Goal: Transaction & Acquisition: Purchase product/service

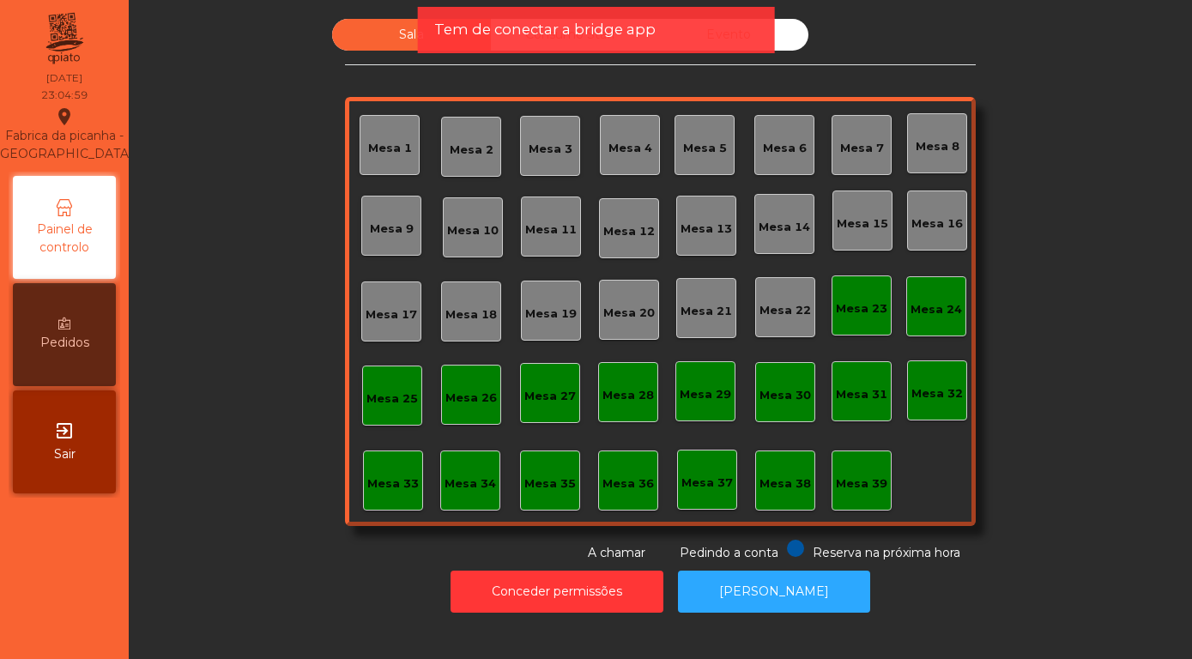
click at [63, 425] on icon "exit_to_app" at bounding box center [64, 431] width 21 height 21
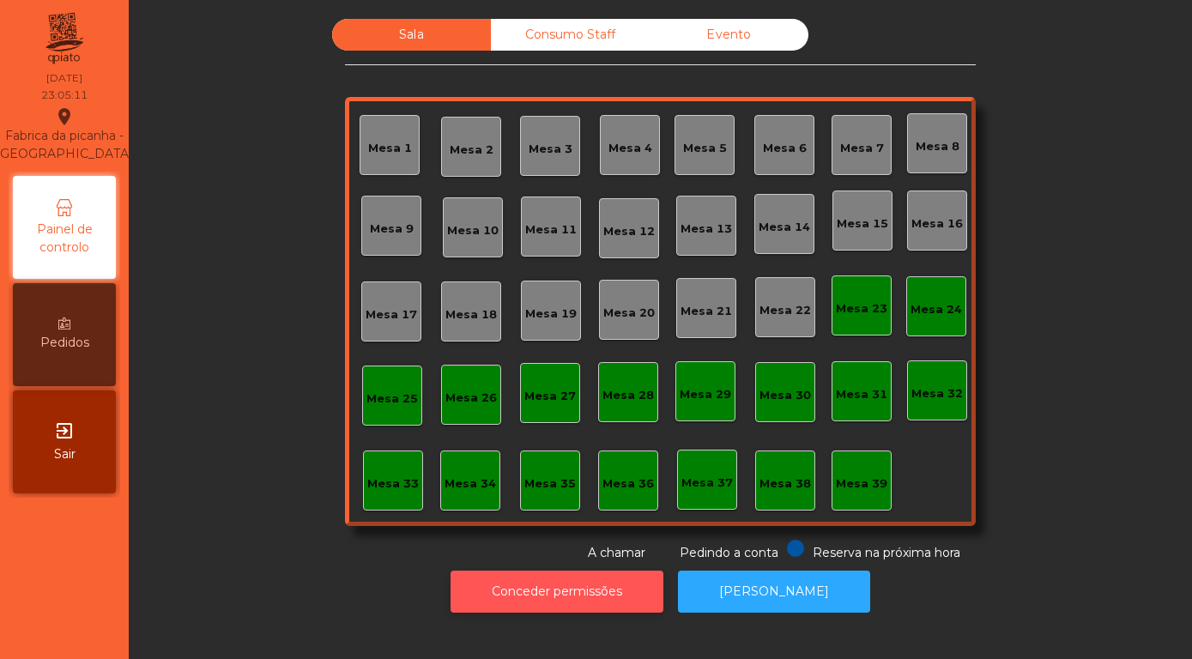
click at [539, 598] on button "Conceder permissões" at bounding box center [557, 592] width 213 height 42
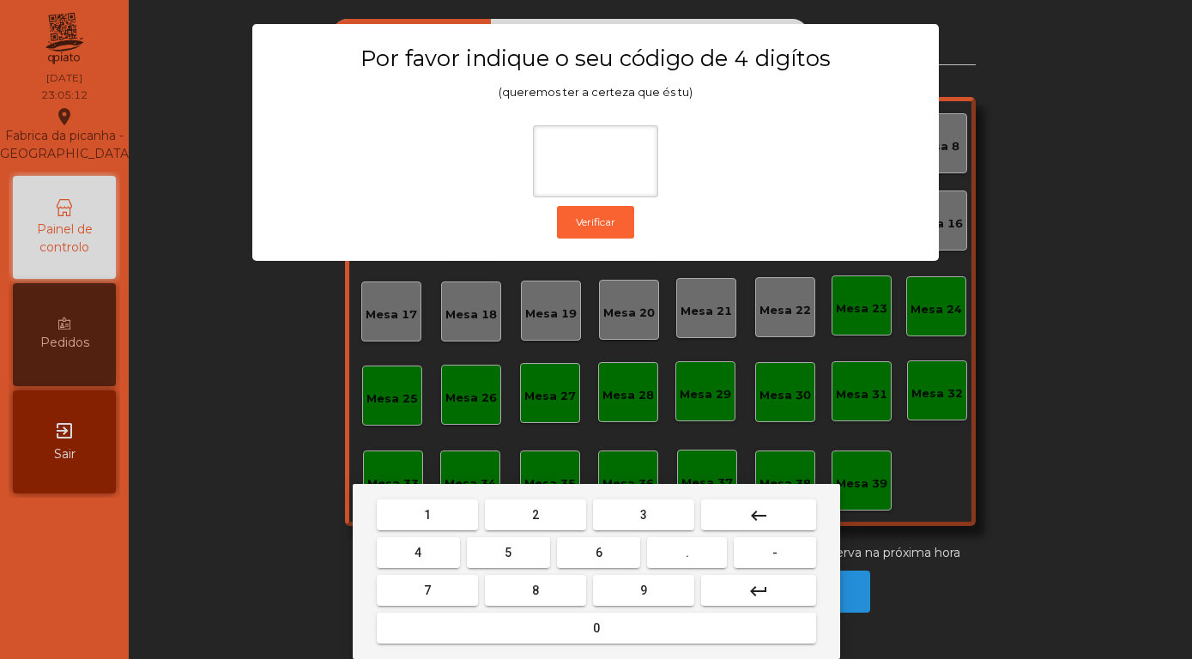
type input "*"
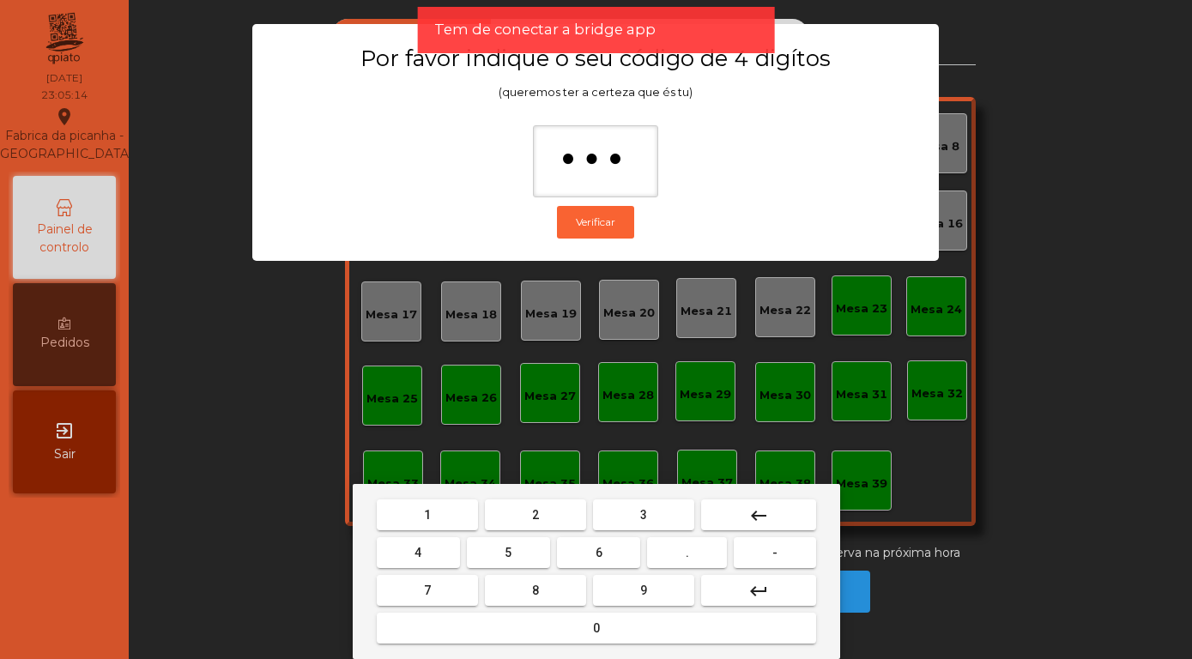
type input "****"
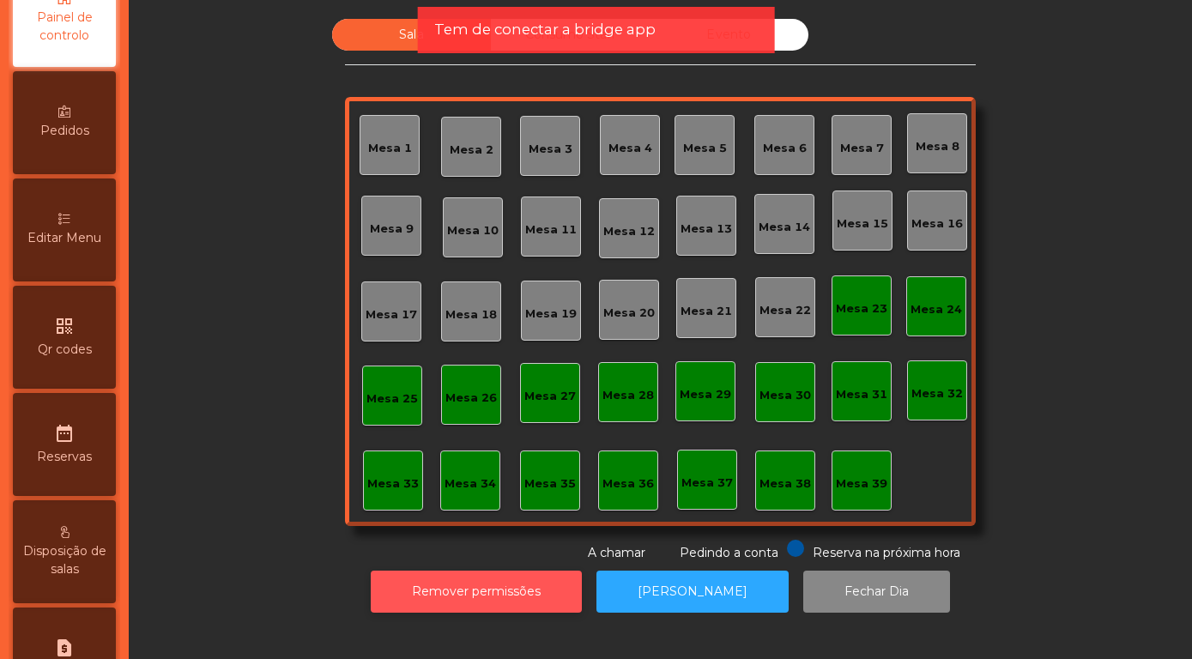
scroll to position [598, 0]
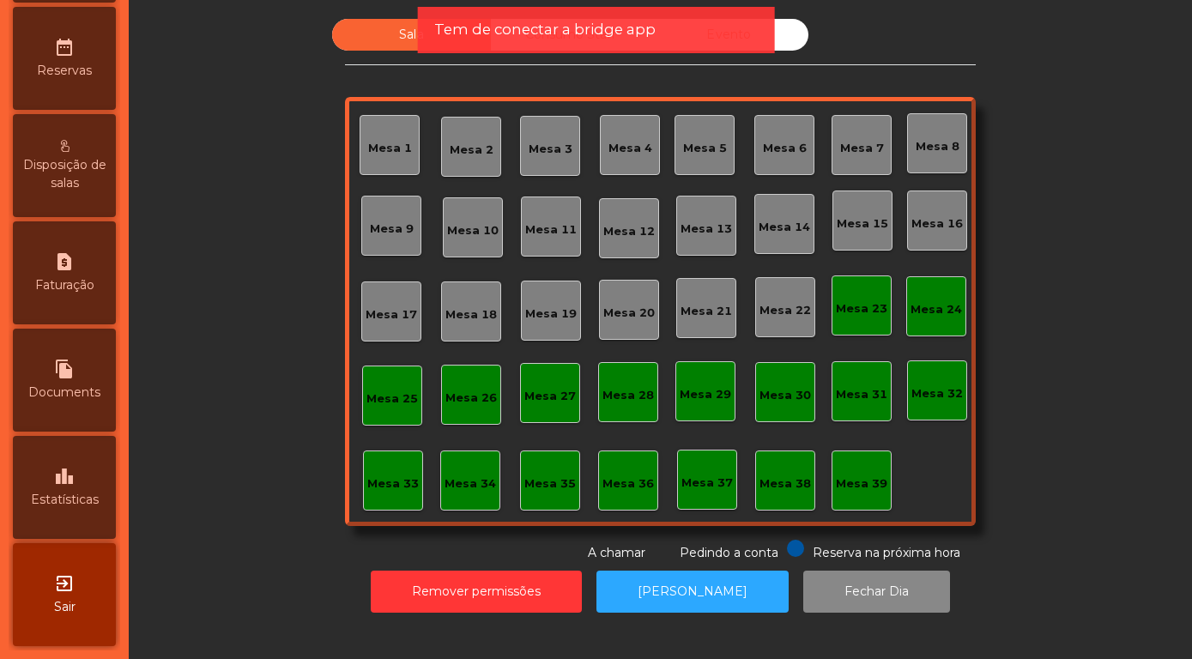
click at [59, 505] on span "Estatísticas" at bounding box center [65, 500] width 68 height 18
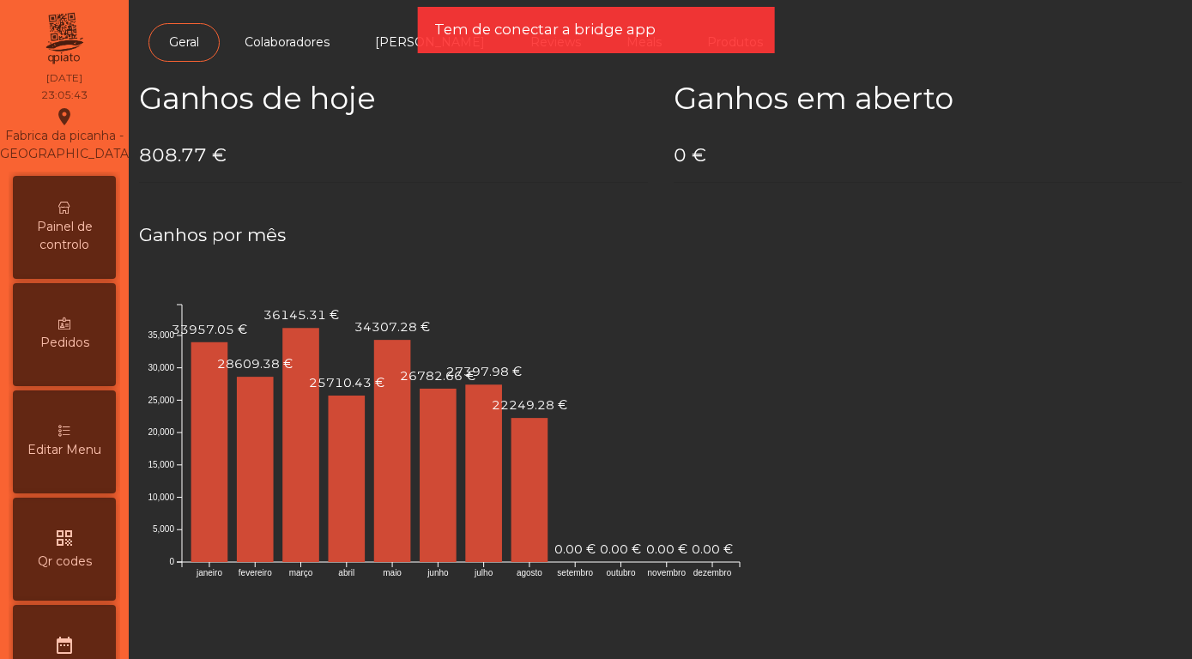
click at [61, 221] on span "Painel de controlo" at bounding box center [64, 236] width 94 height 36
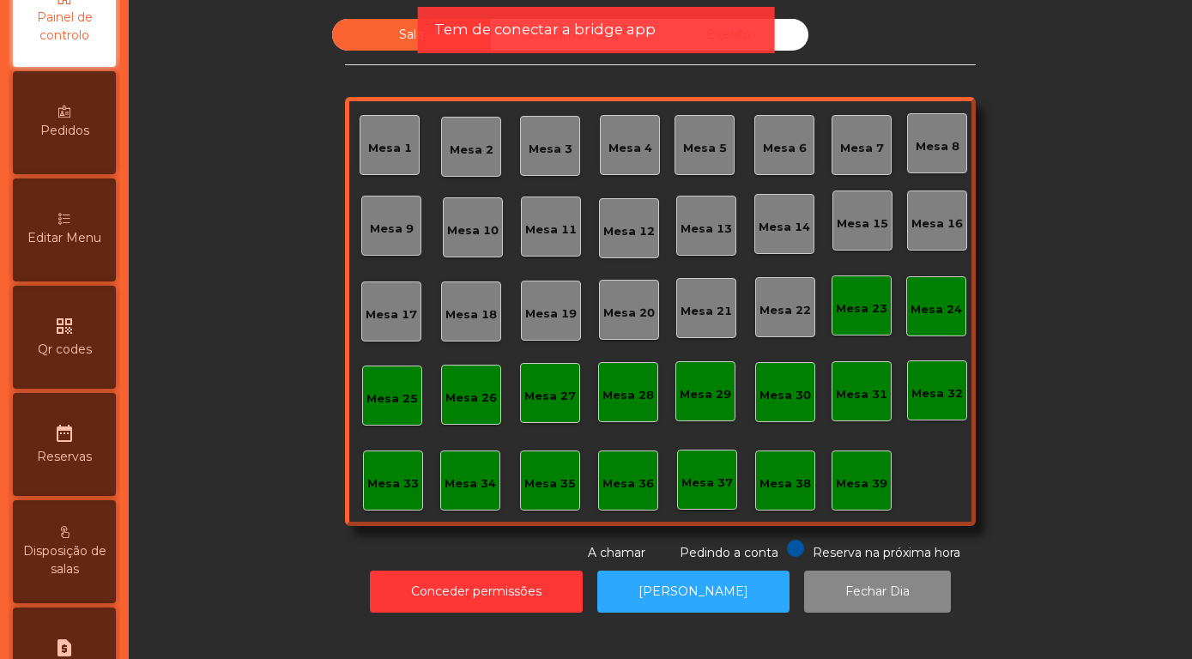
scroll to position [598, 0]
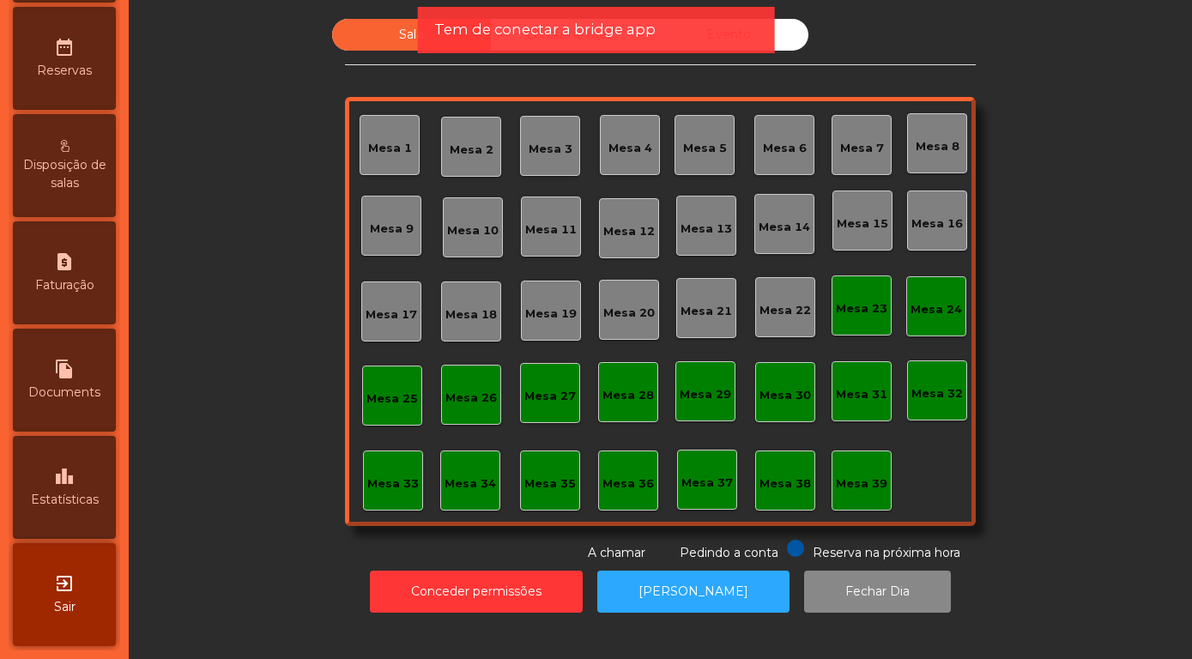
click at [52, 593] on div "exit_to_app Sair" at bounding box center [64, 594] width 103 height 103
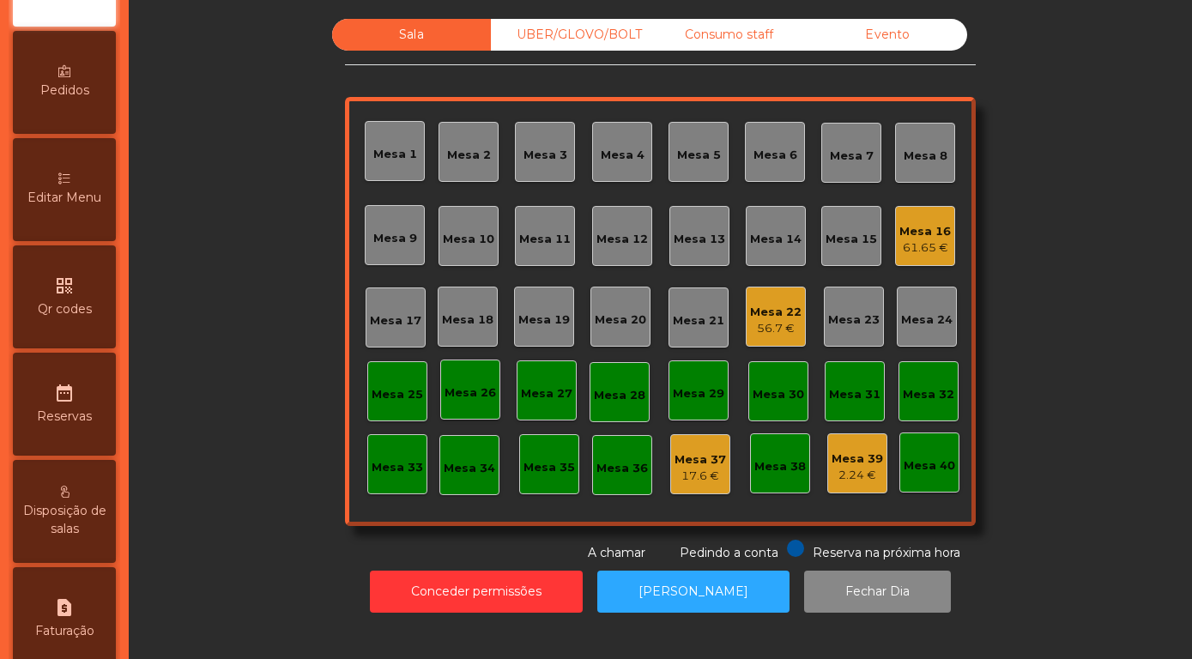
scroll to position [491, 0]
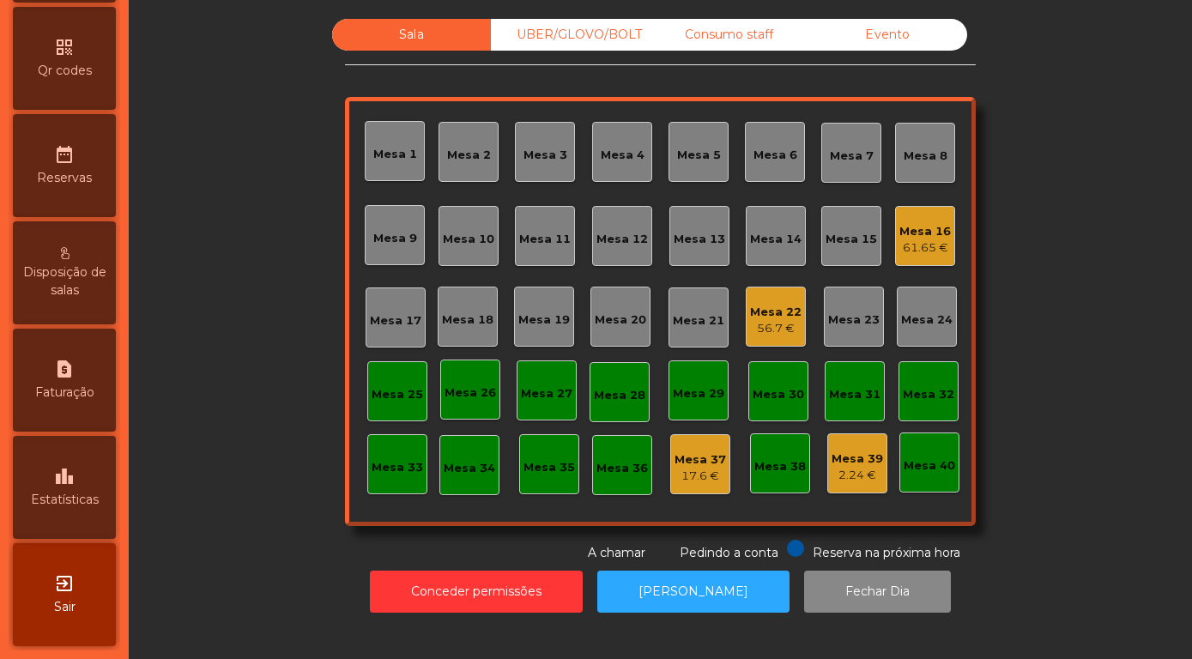
click at [57, 475] on icon "leaderboard" at bounding box center [64, 476] width 21 height 21
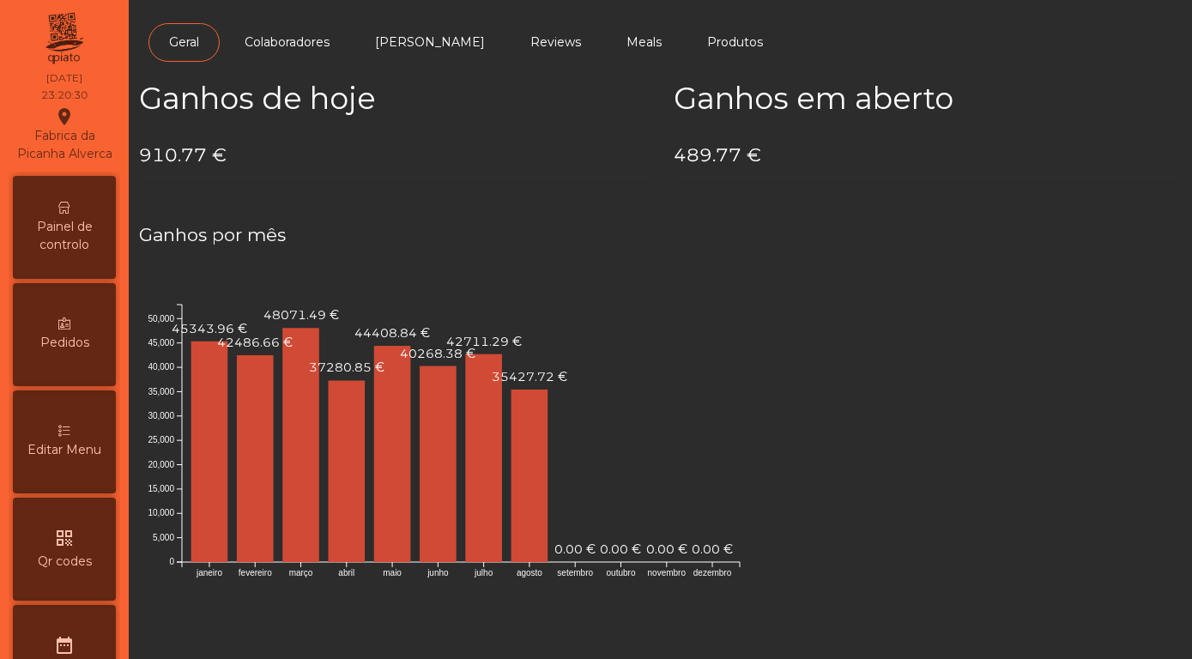
click at [64, 230] on span "Painel de controlo" at bounding box center [64, 236] width 94 height 36
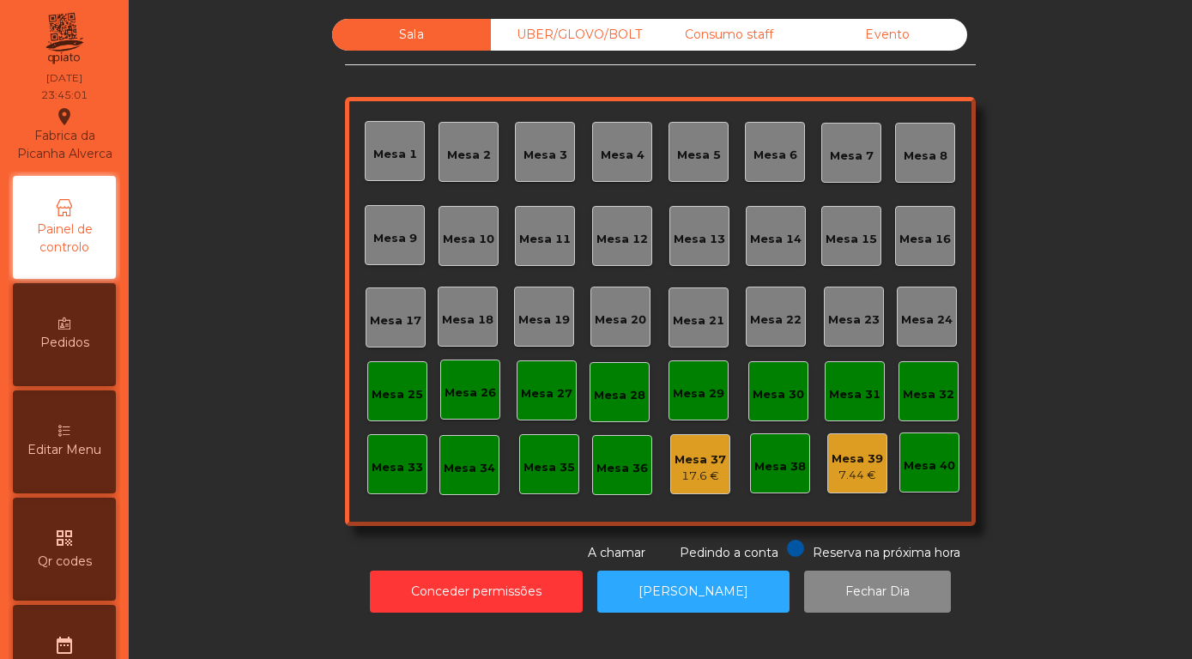
scroll to position [491, 0]
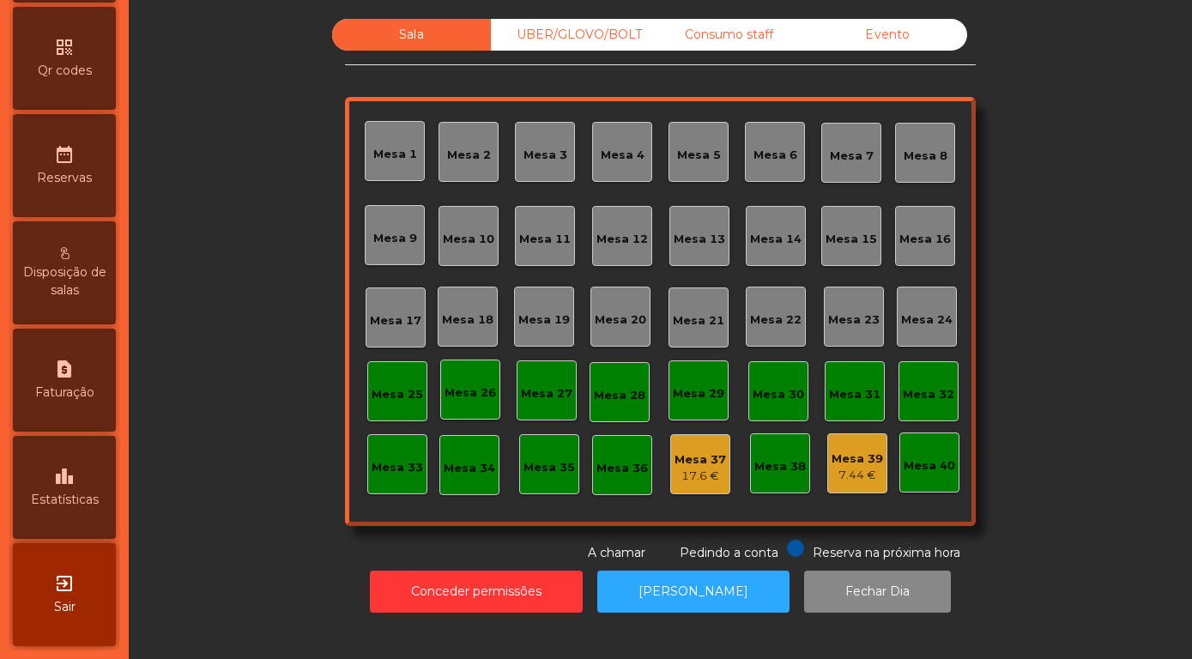
click at [58, 507] on span "Estatísticas" at bounding box center [65, 500] width 68 height 18
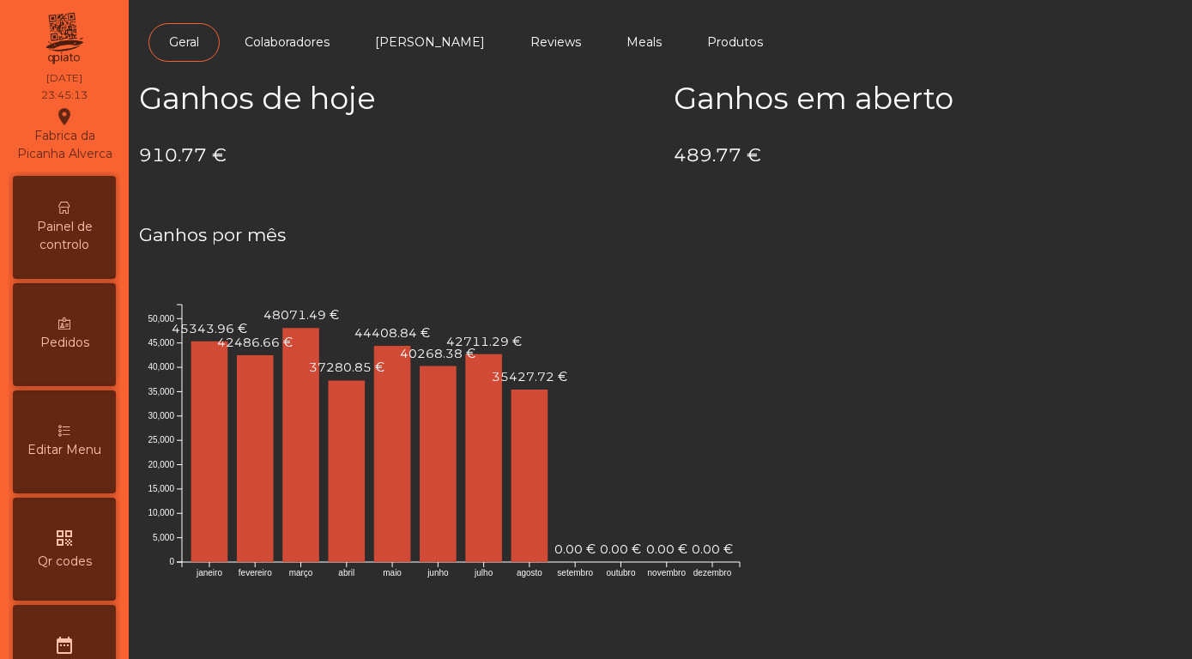
click at [61, 234] on span "Painel de controlo" at bounding box center [64, 236] width 94 height 36
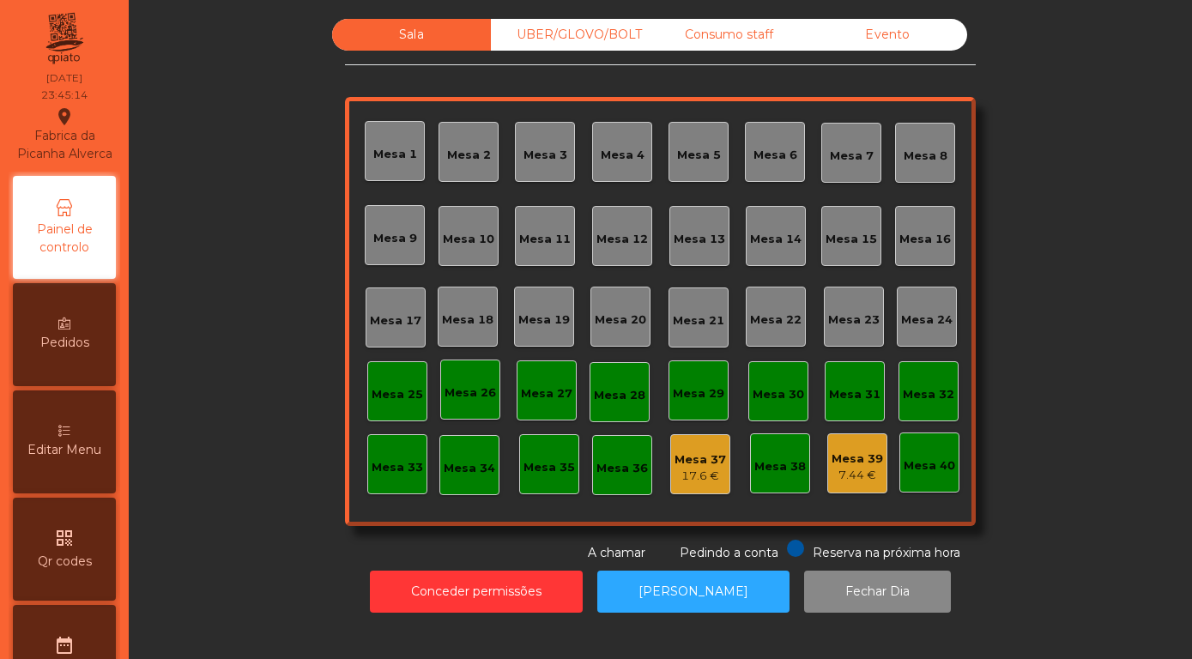
click at [887, 51] on div "Evento" at bounding box center [887, 35] width 159 height 32
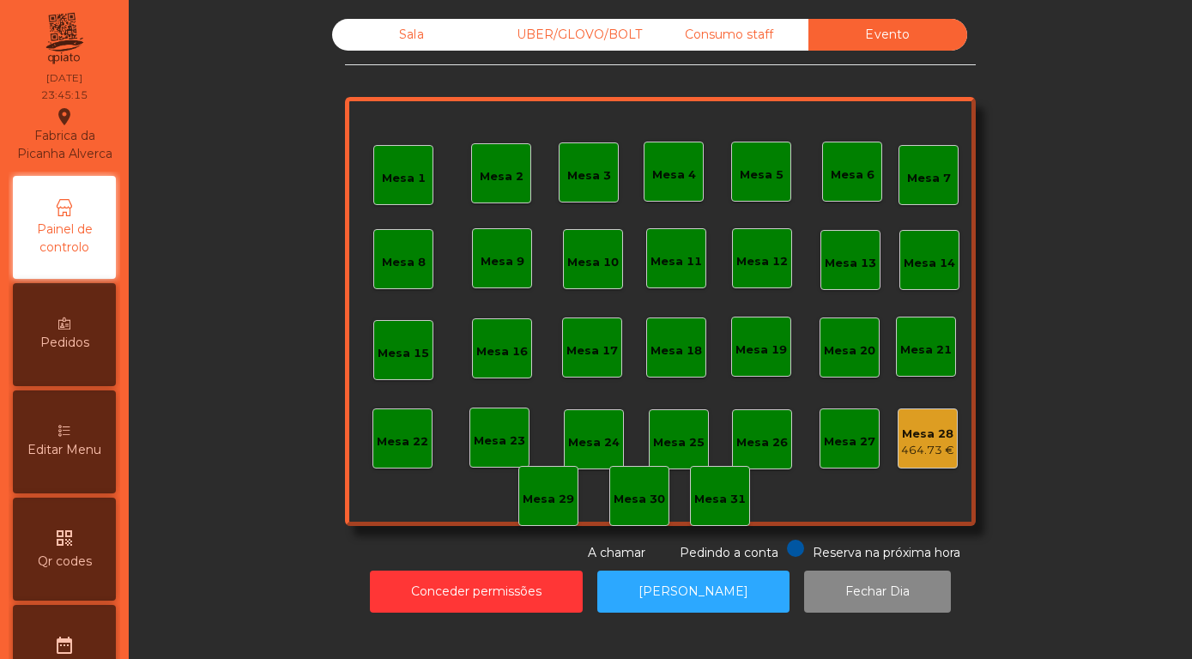
click at [922, 459] on div "464.73 €" at bounding box center [927, 450] width 53 height 17
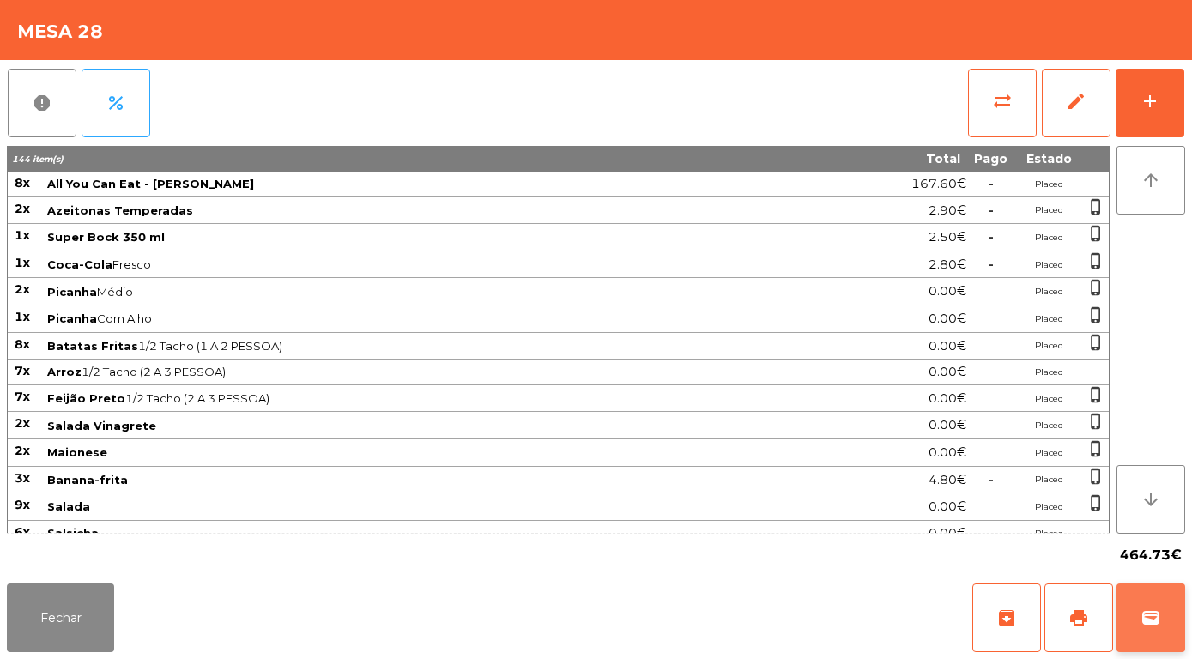
click at [1150, 618] on span "wallet" at bounding box center [1151, 618] width 21 height 21
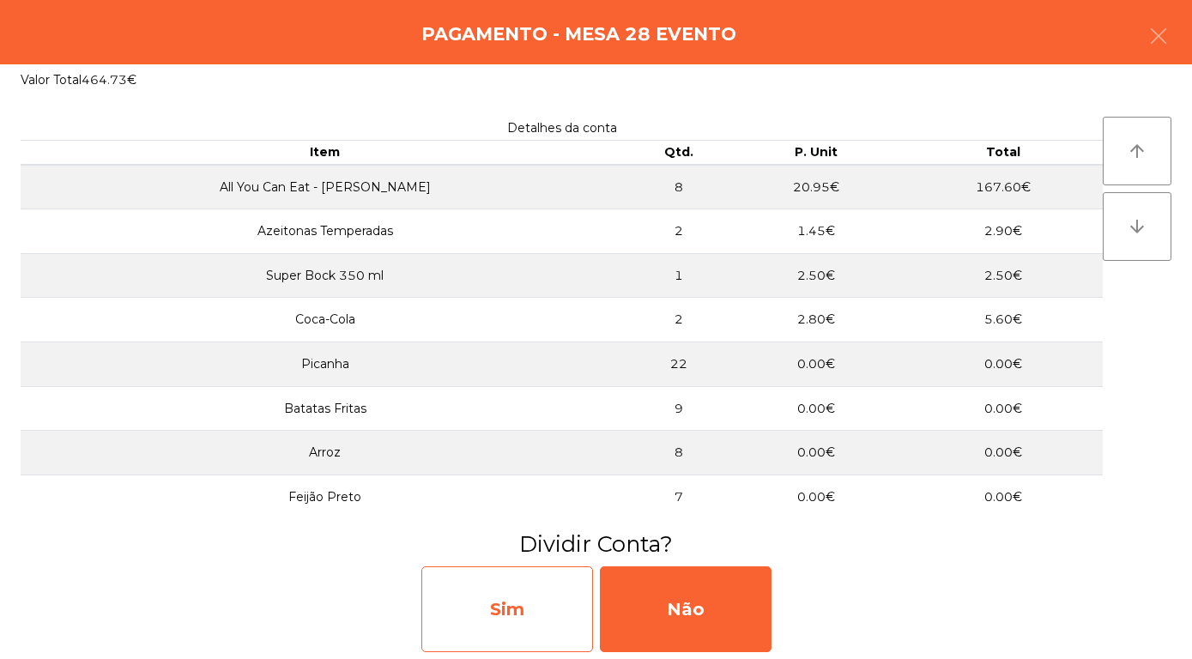
click at [491, 614] on div "Sim" at bounding box center [507, 609] width 172 height 86
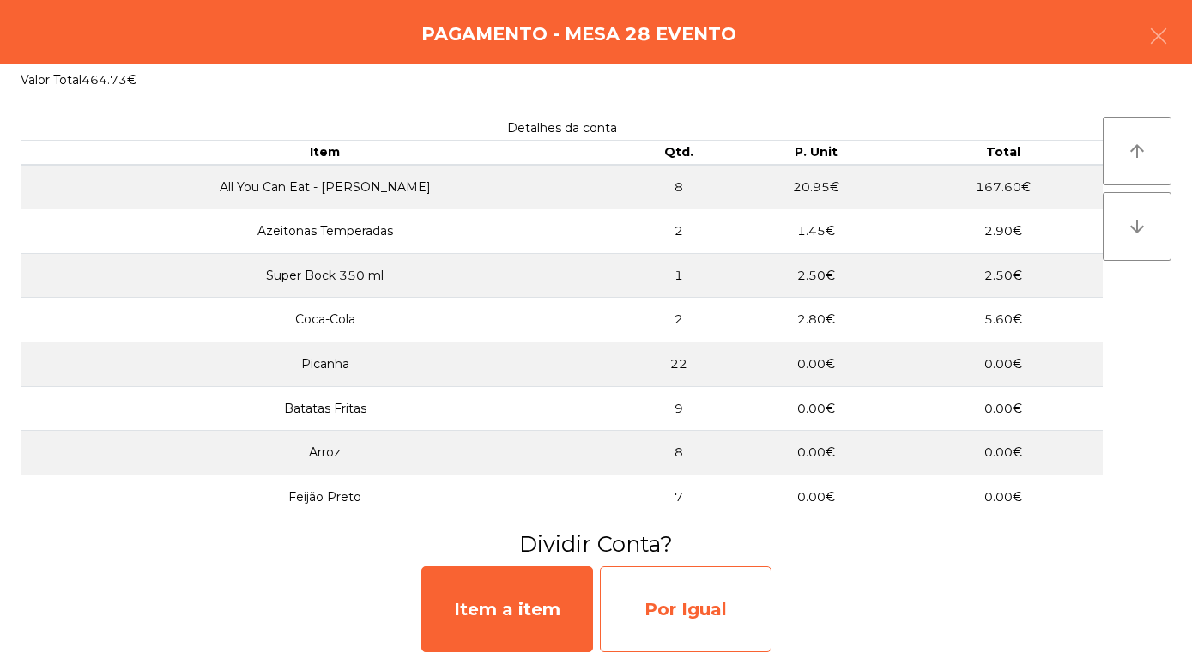
click at [681, 612] on div "Por Igual" at bounding box center [686, 609] width 172 height 86
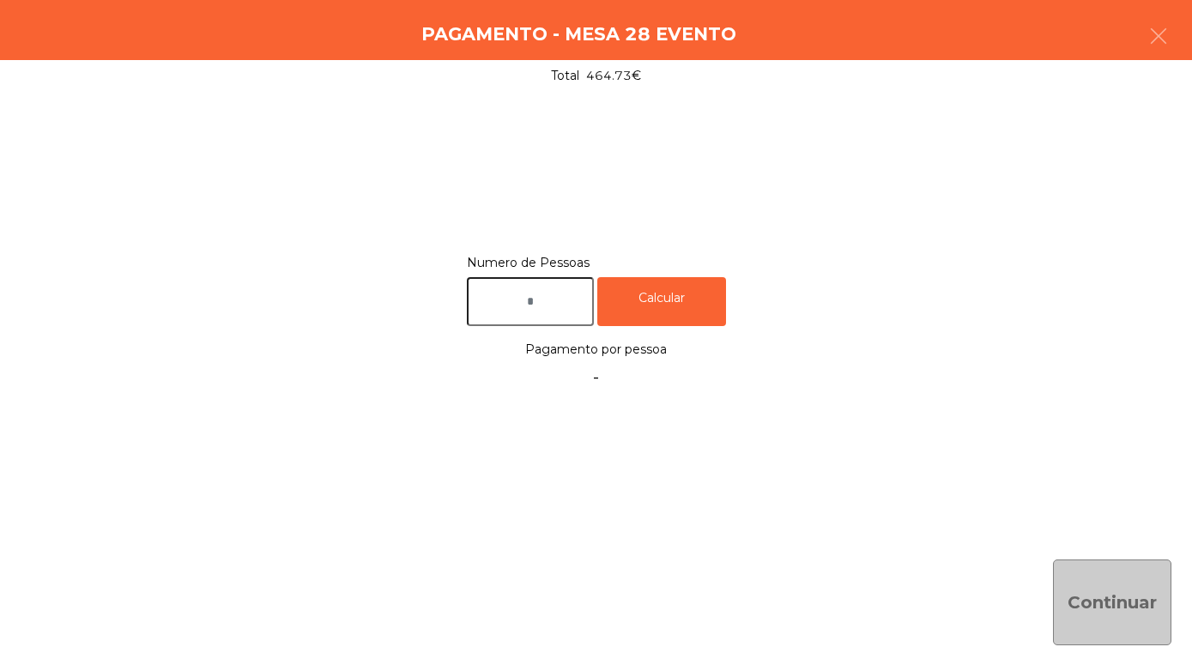
click at [528, 300] on input "text" at bounding box center [530, 301] width 127 height 49
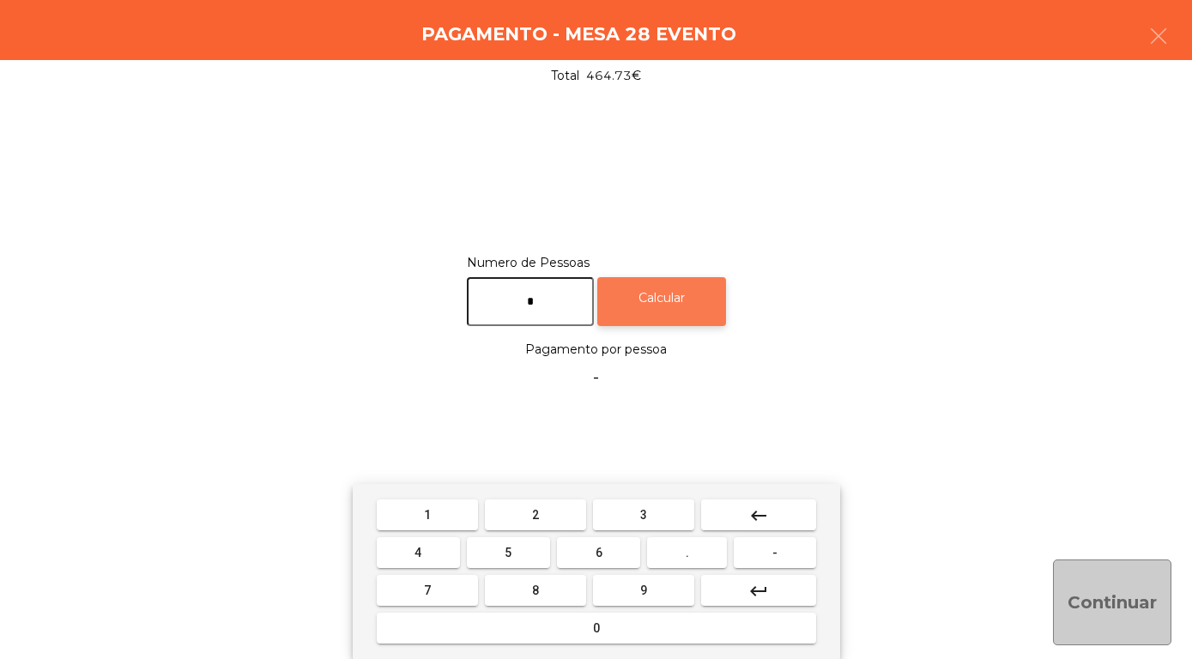
type input "*"
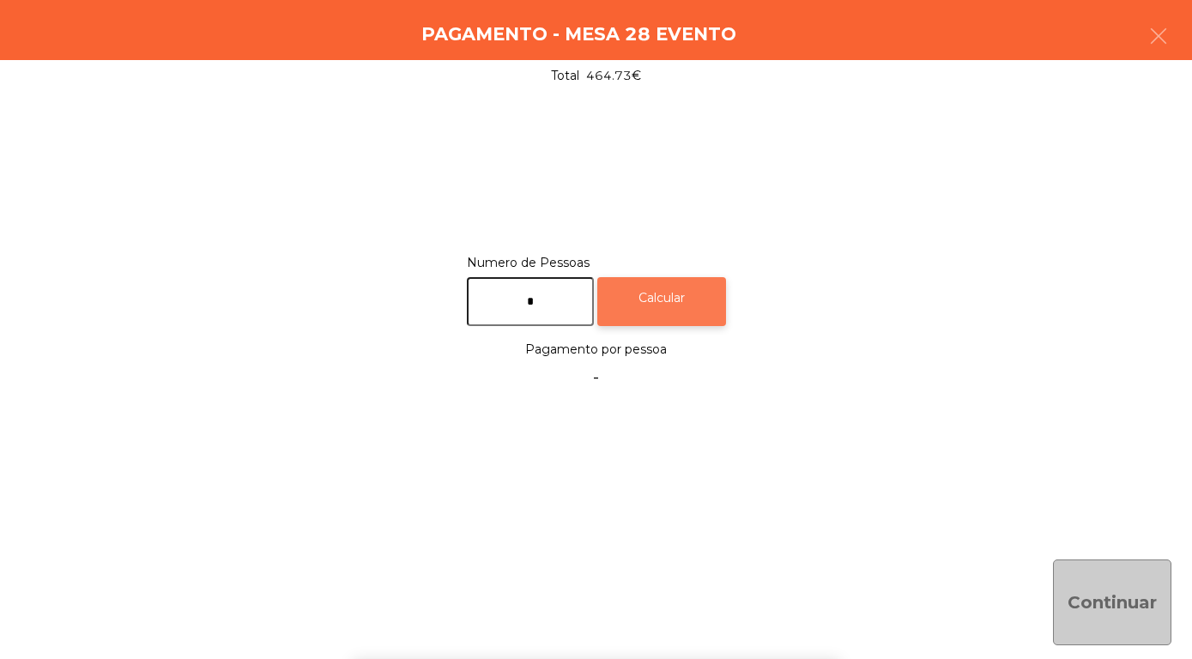
click at [693, 304] on div "Calcular" at bounding box center [661, 301] width 129 height 49
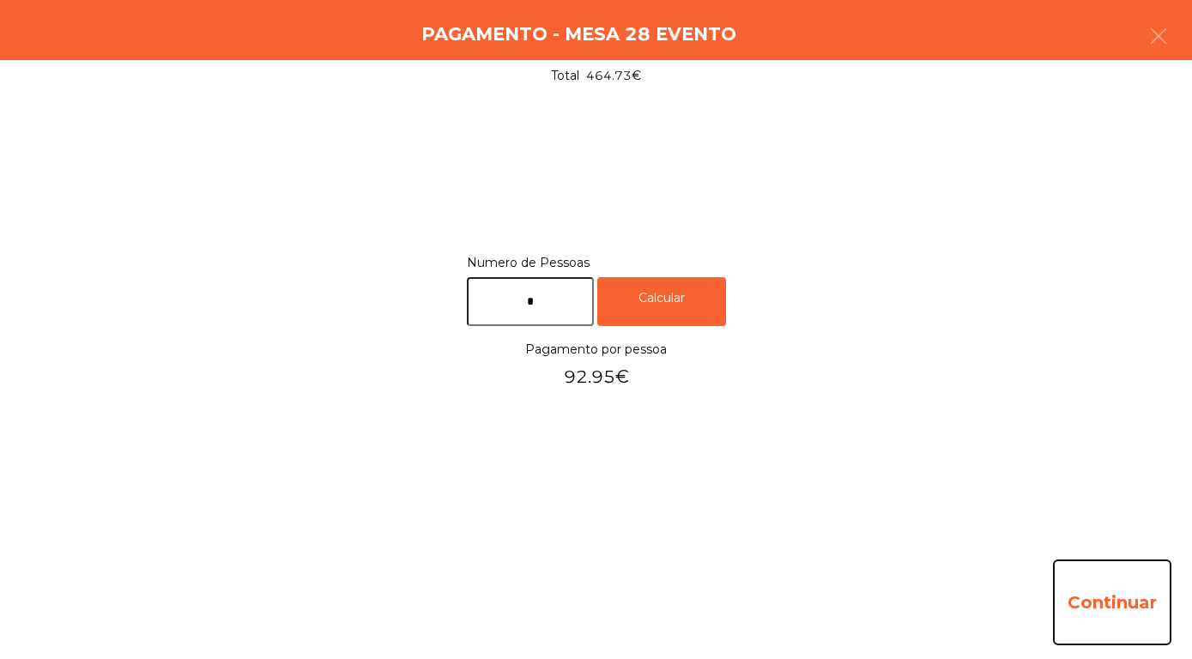
click at [1109, 606] on button "Continuar" at bounding box center [1112, 603] width 118 height 86
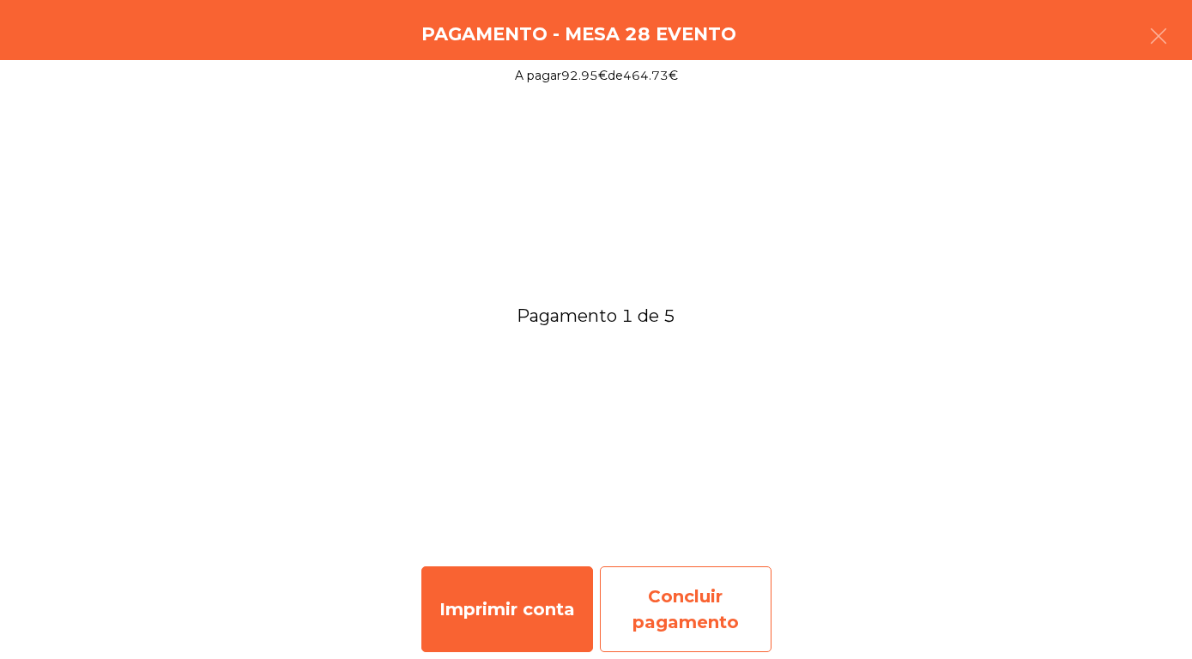
click at [693, 607] on div "Concluir pagamento" at bounding box center [686, 609] width 172 height 86
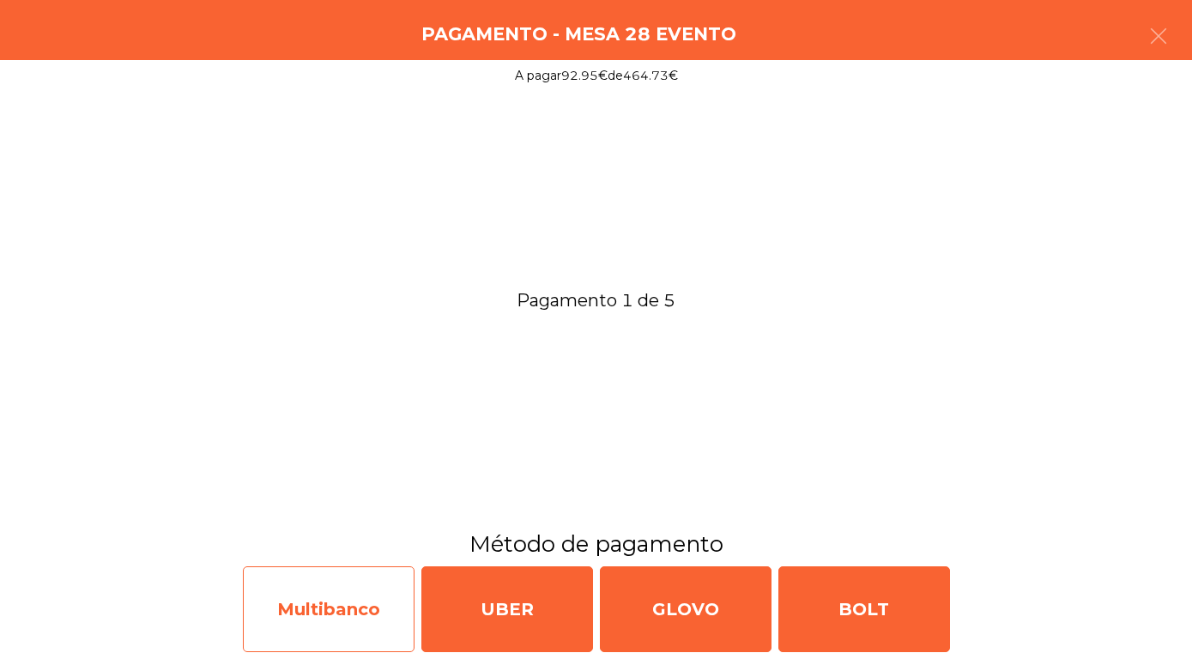
click at [288, 622] on div "Multibanco" at bounding box center [329, 609] width 172 height 86
select select "**"
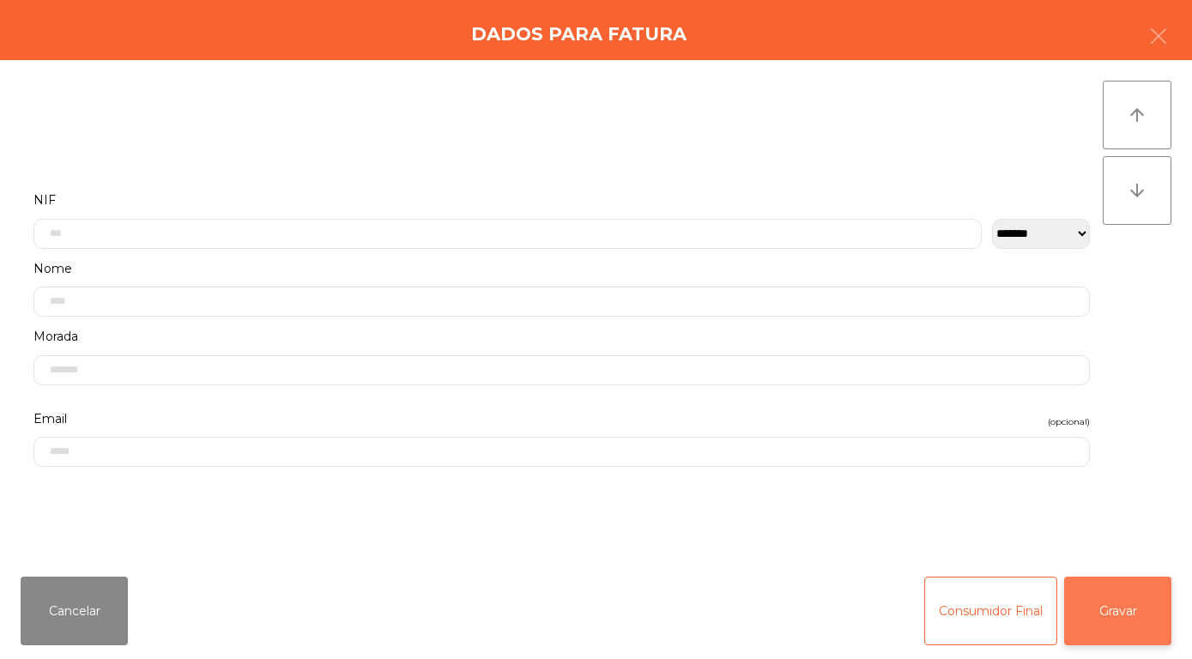
click at [1118, 608] on button "Gravar" at bounding box center [1117, 611] width 107 height 69
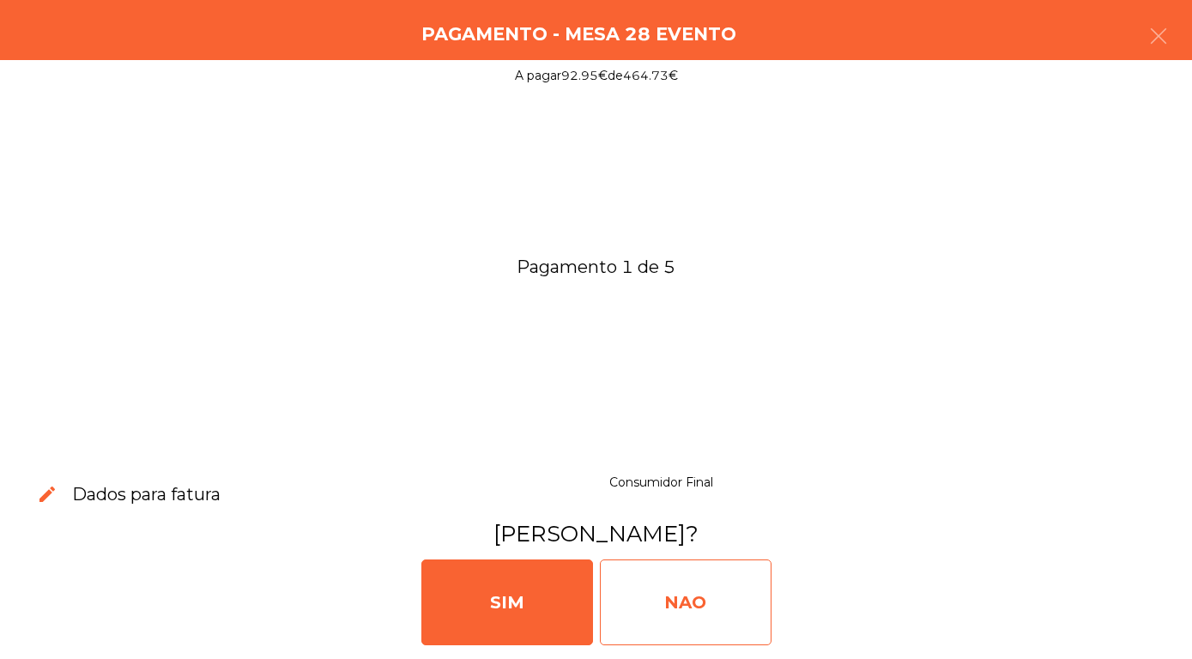
click at [666, 613] on div "NAO" at bounding box center [686, 603] width 172 height 86
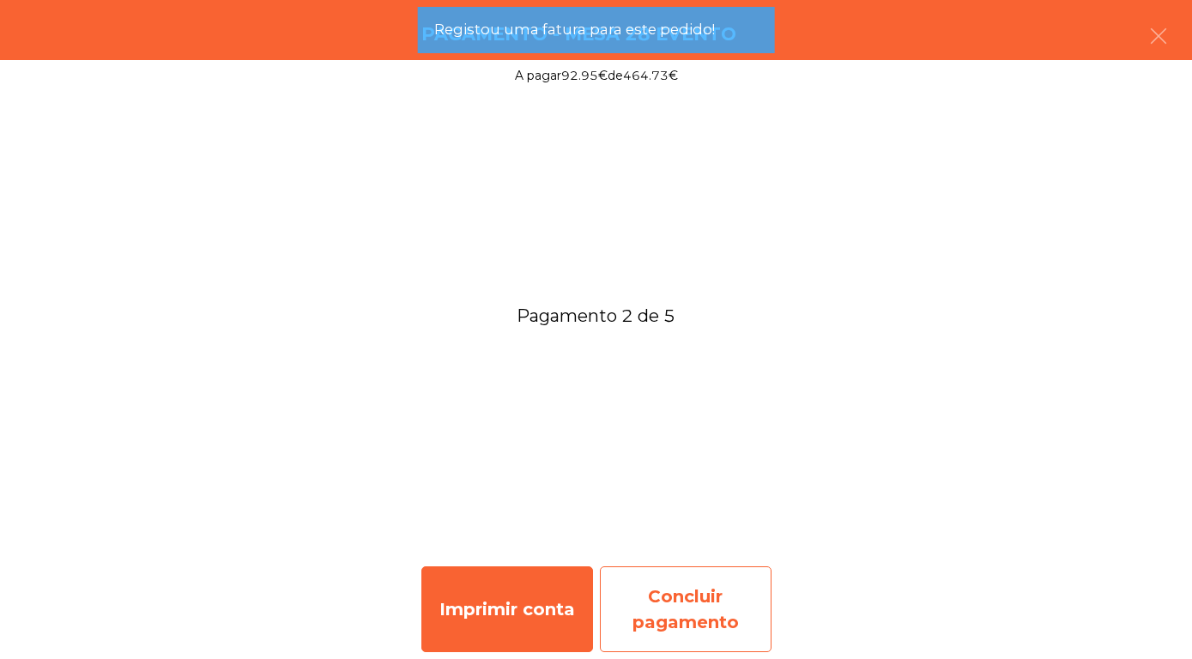
click at [655, 621] on div "Concluir pagamento" at bounding box center [686, 609] width 172 height 86
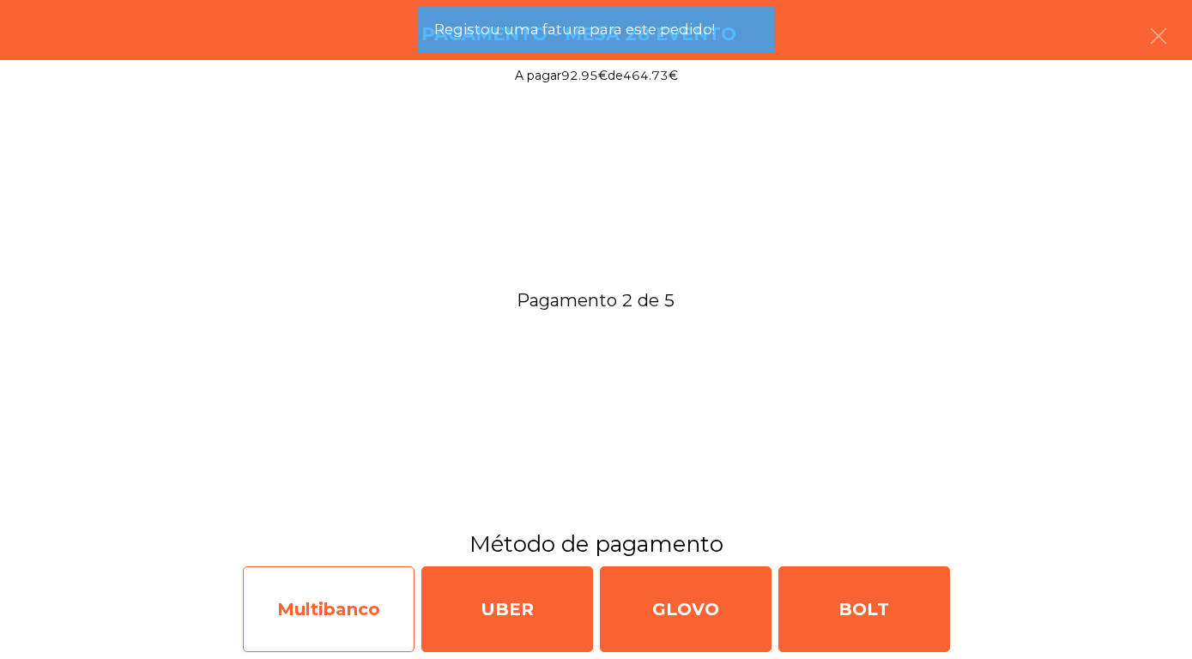
click at [349, 610] on div "Multibanco" at bounding box center [329, 609] width 172 height 86
select select "**"
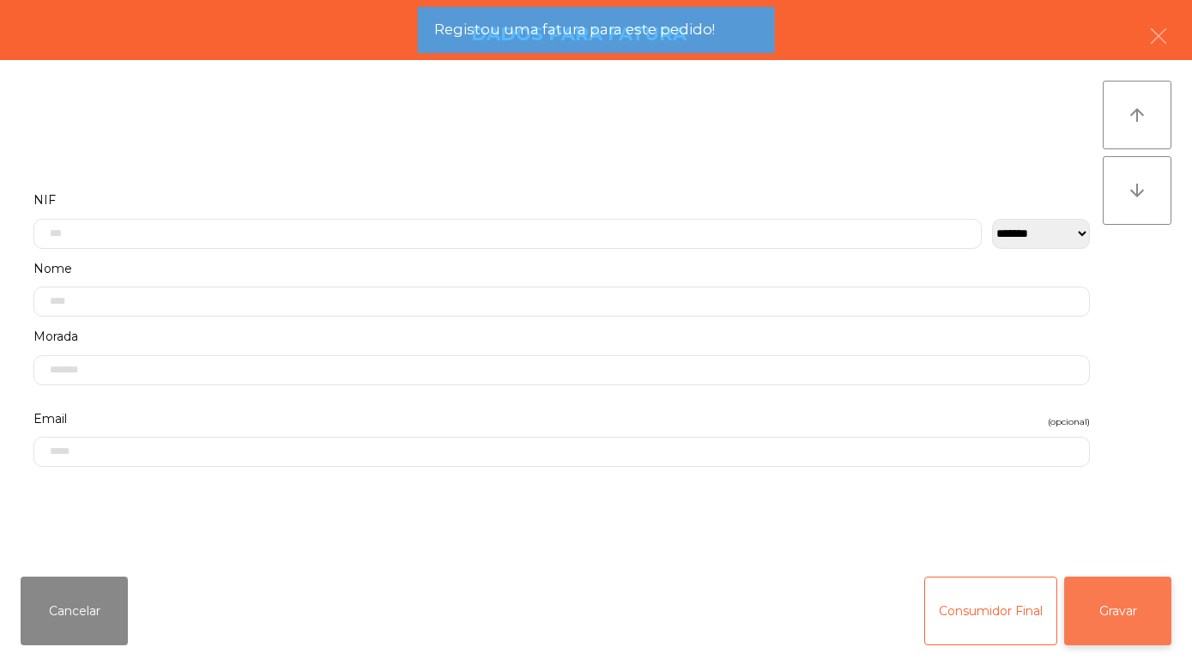
click at [1128, 607] on button "Gravar" at bounding box center [1117, 611] width 107 height 69
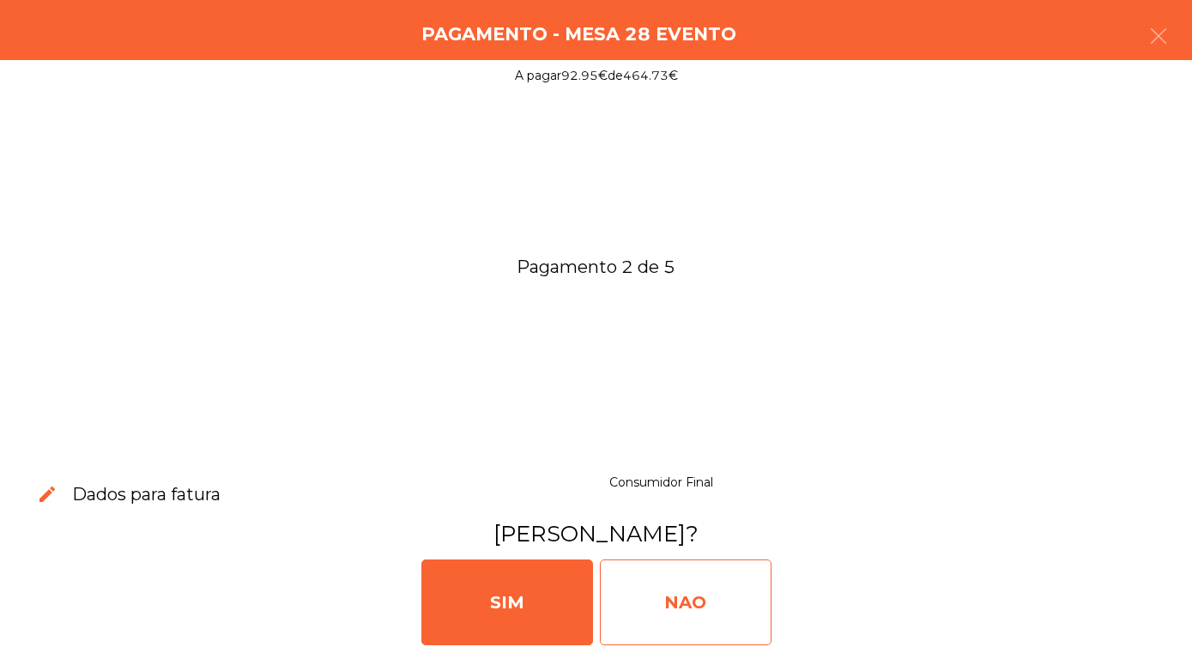
click at [660, 602] on div "NAO" at bounding box center [686, 603] width 172 height 86
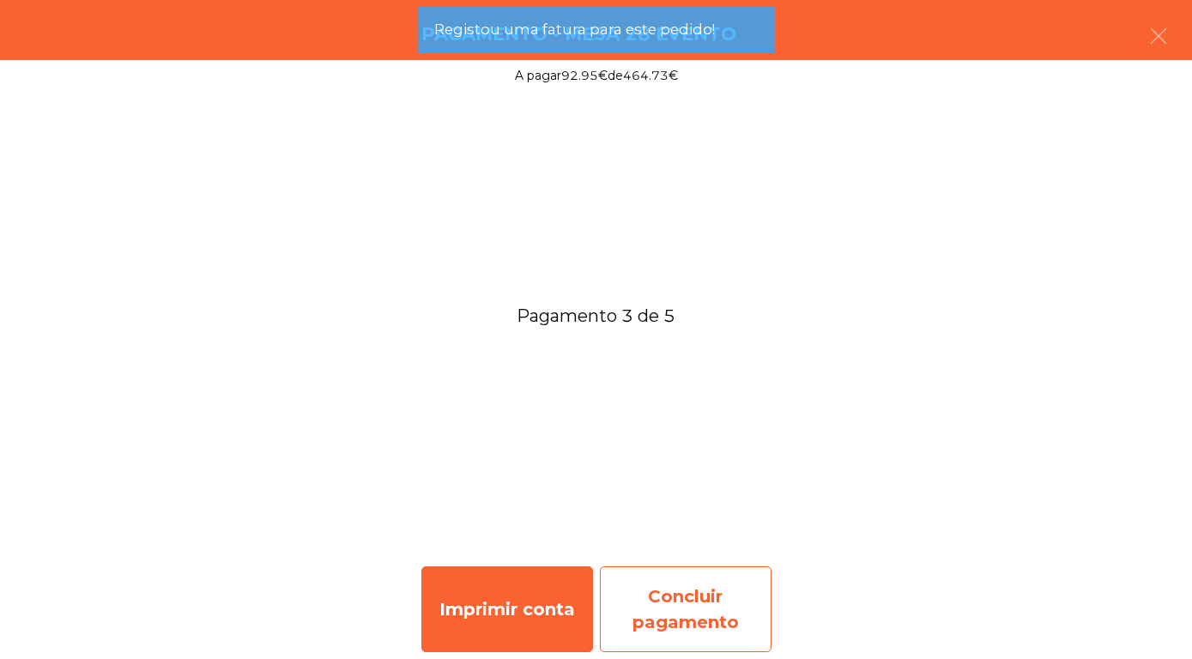
click at [673, 608] on div "Concluir pagamento" at bounding box center [686, 609] width 172 height 86
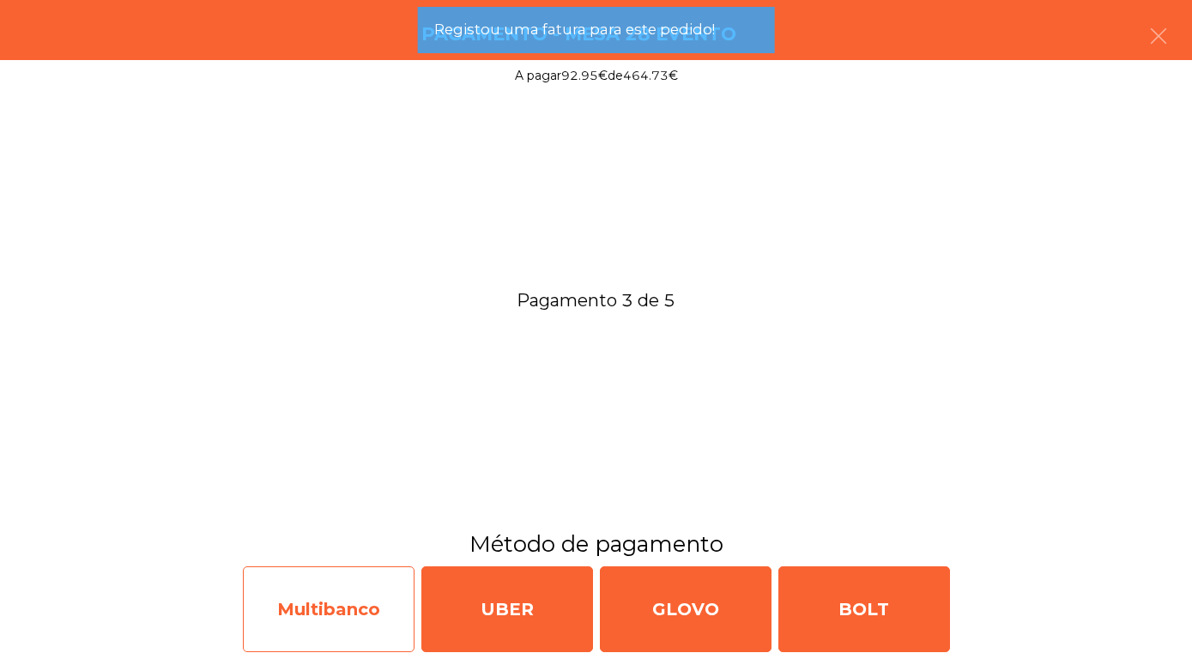
click at [314, 626] on div "Multibanco" at bounding box center [329, 609] width 172 height 86
select select "**"
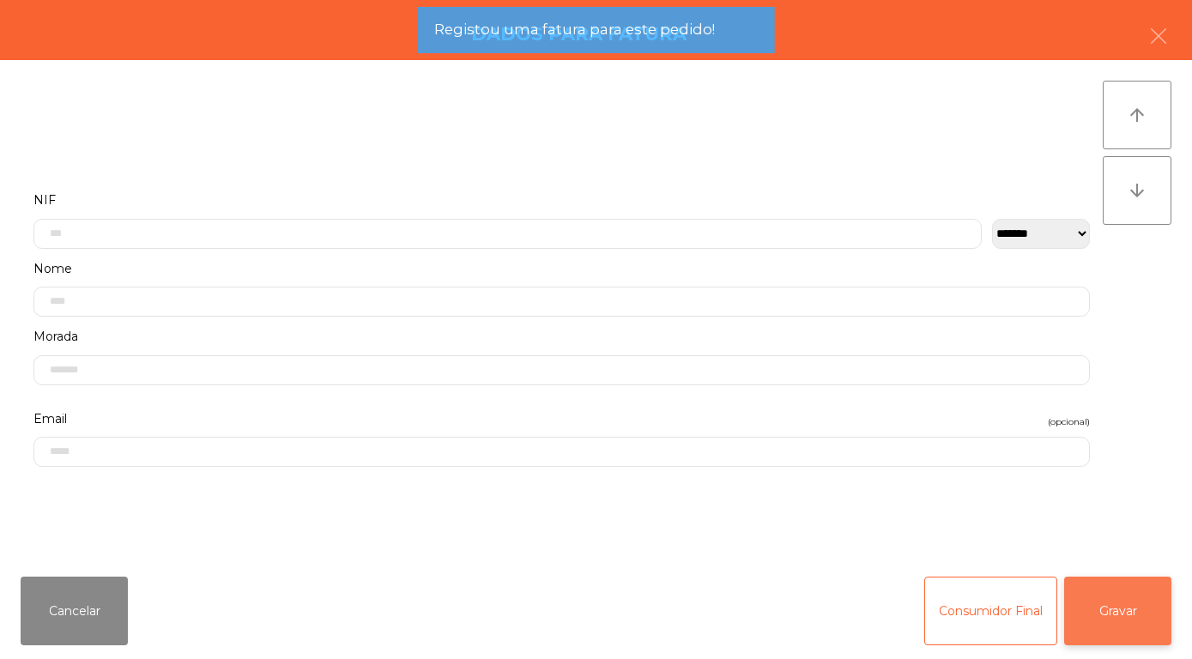
click at [1126, 597] on button "Gravar" at bounding box center [1117, 611] width 107 height 69
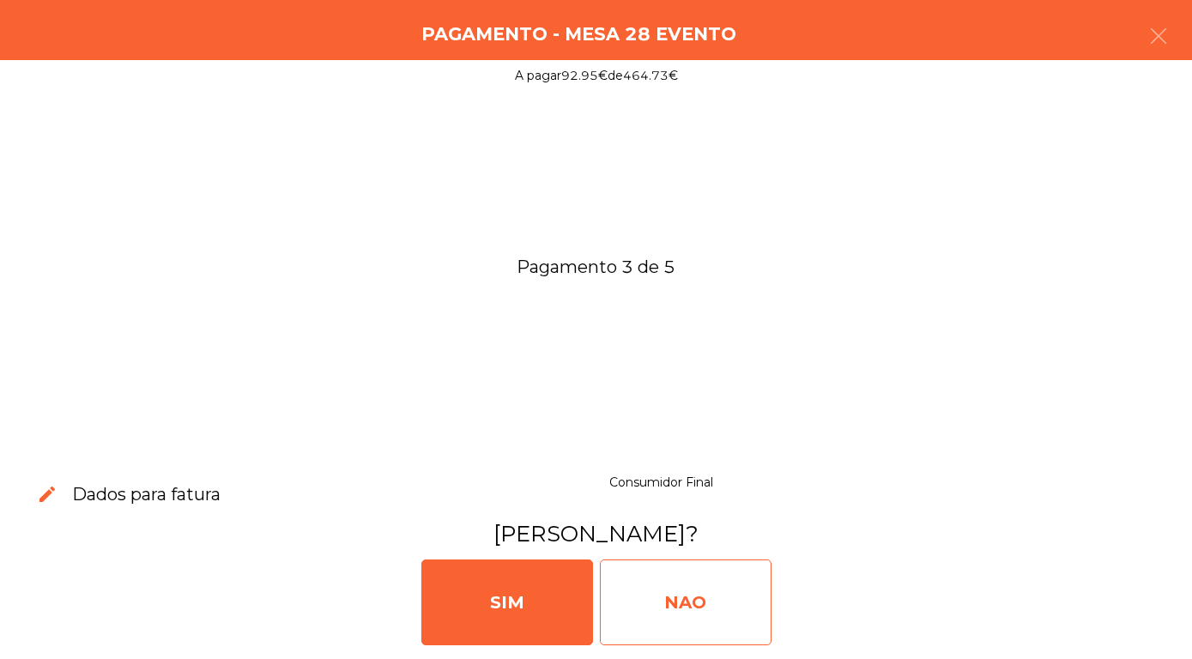
click at [654, 604] on div "NAO" at bounding box center [686, 603] width 172 height 86
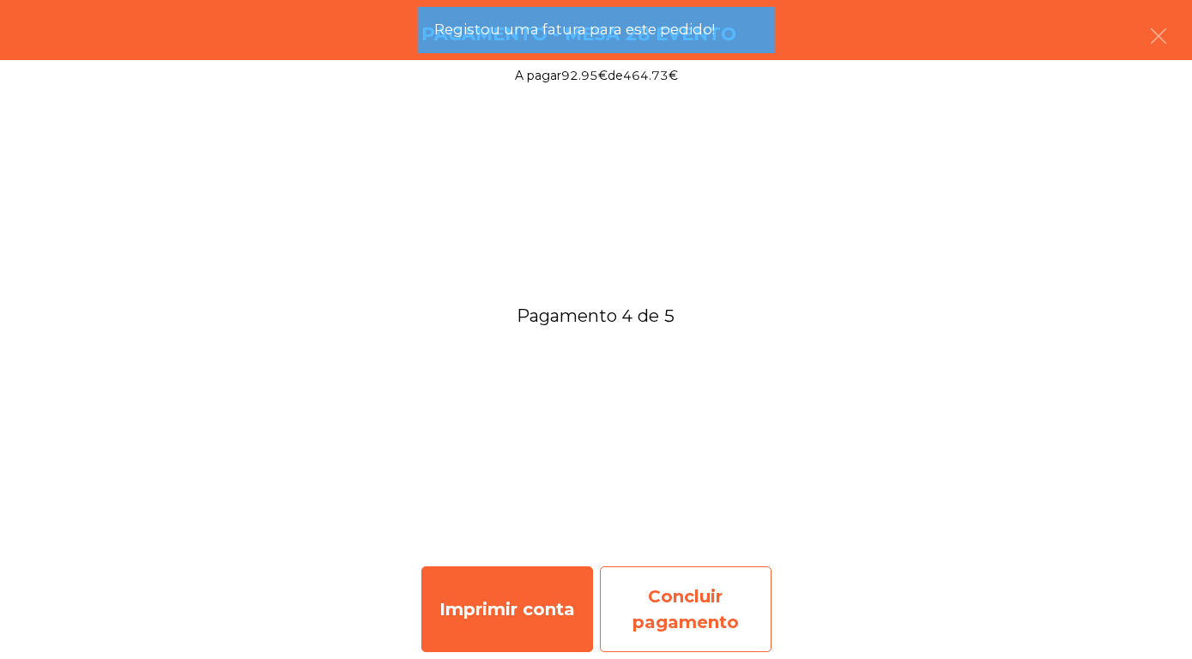
click at [672, 610] on div "Concluir pagamento" at bounding box center [686, 609] width 172 height 86
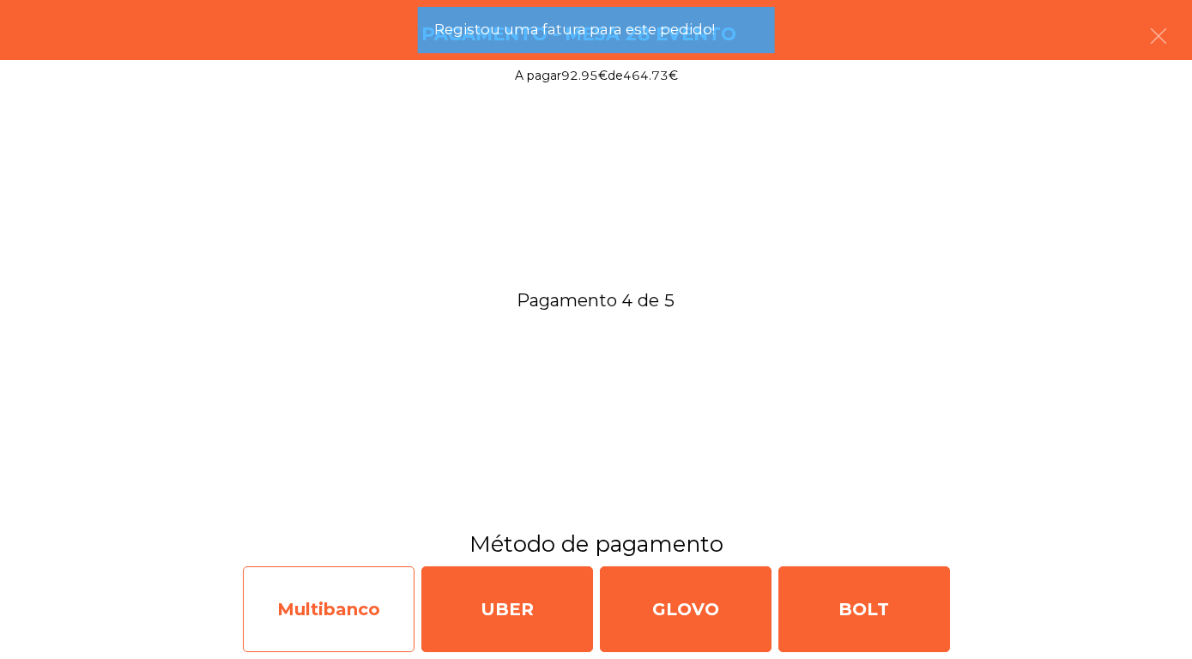
click at [294, 621] on div "Multibanco" at bounding box center [329, 609] width 172 height 86
select select "**"
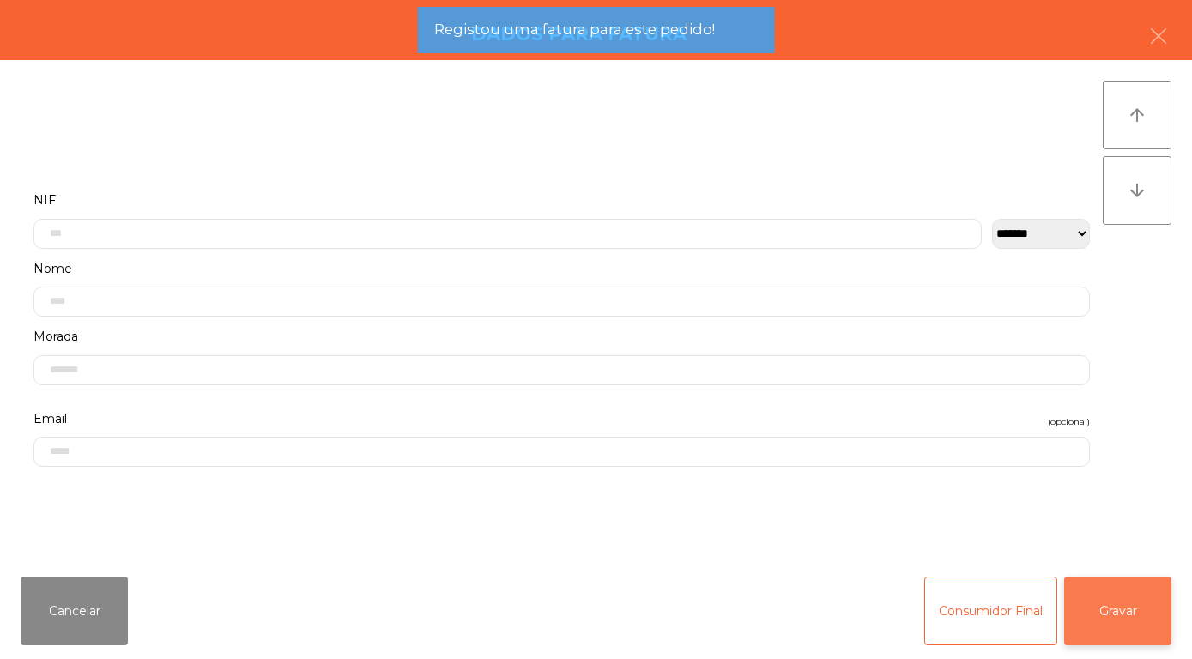
click at [1122, 609] on button "Gravar" at bounding box center [1117, 611] width 107 height 69
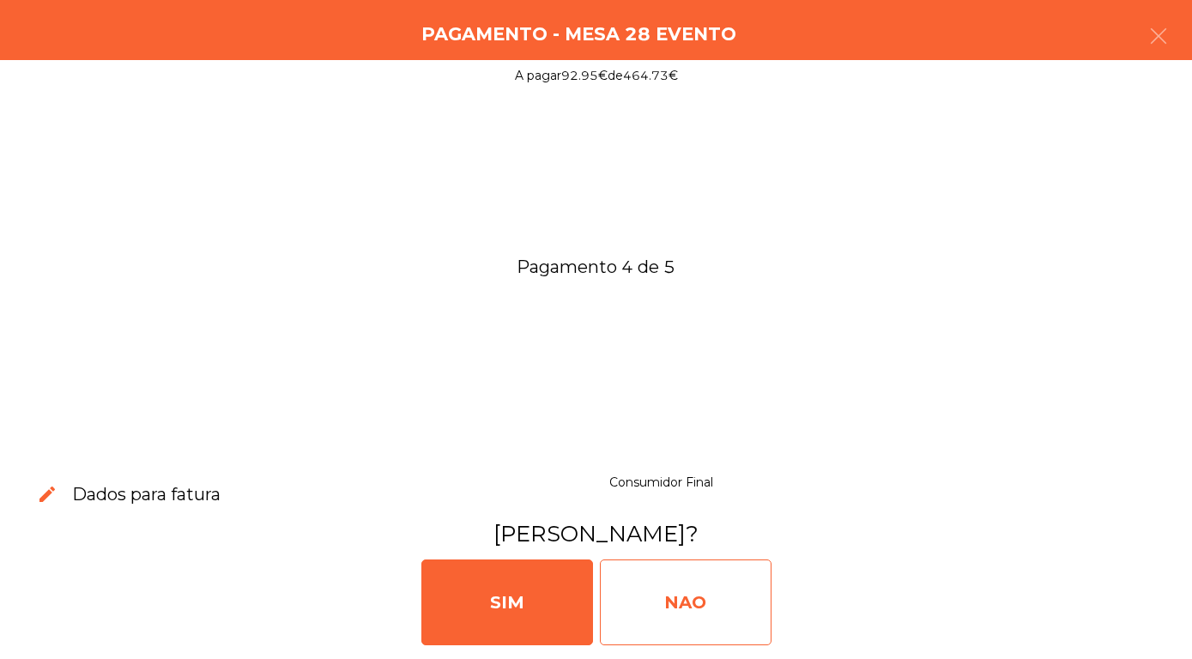
click at [653, 612] on div "NAO" at bounding box center [686, 603] width 172 height 86
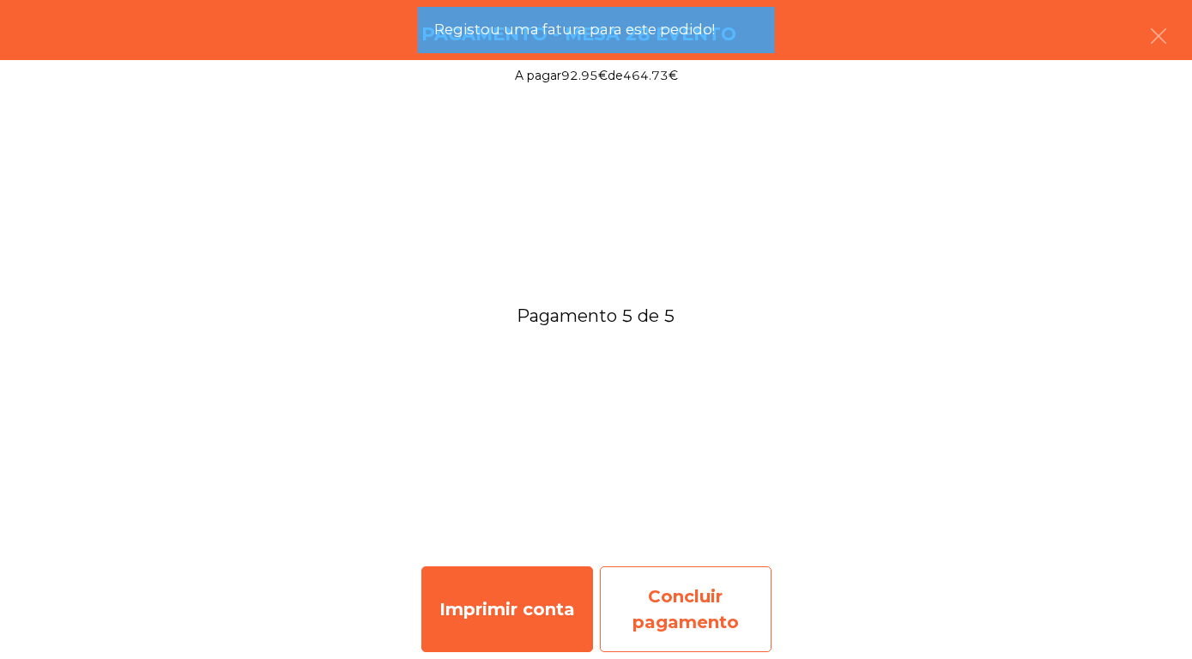
click at [673, 621] on div "Concluir pagamento" at bounding box center [686, 609] width 172 height 86
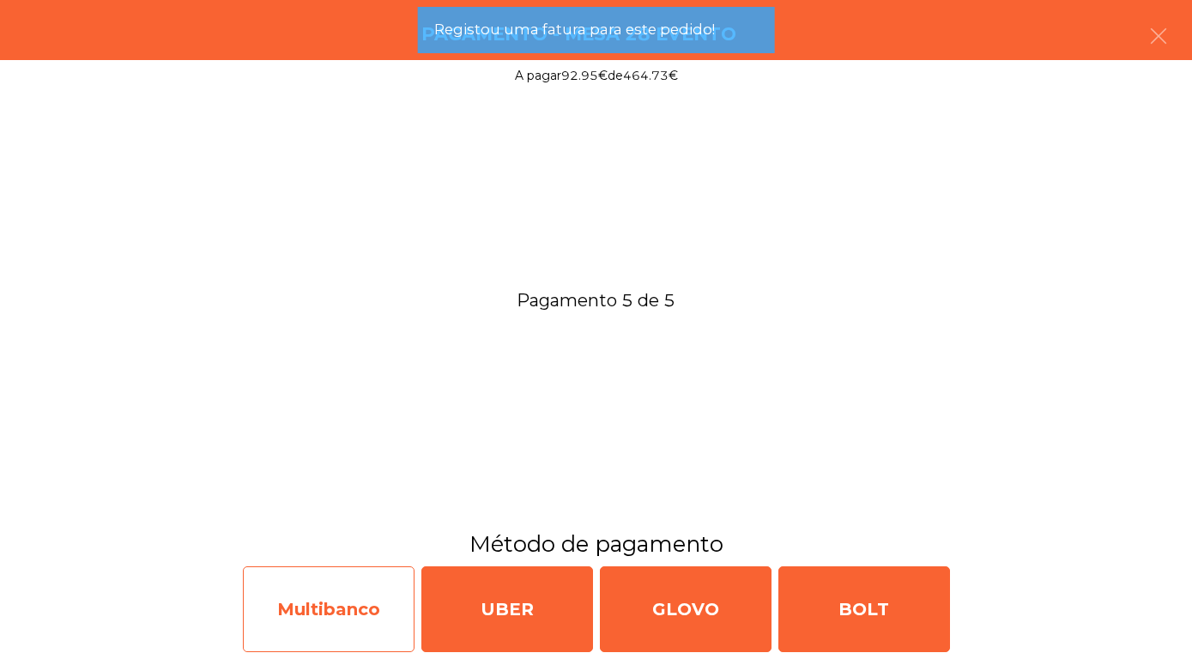
click at [304, 608] on div "Multibanco" at bounding box center [329, 609] width 172 height 86
select select "**"
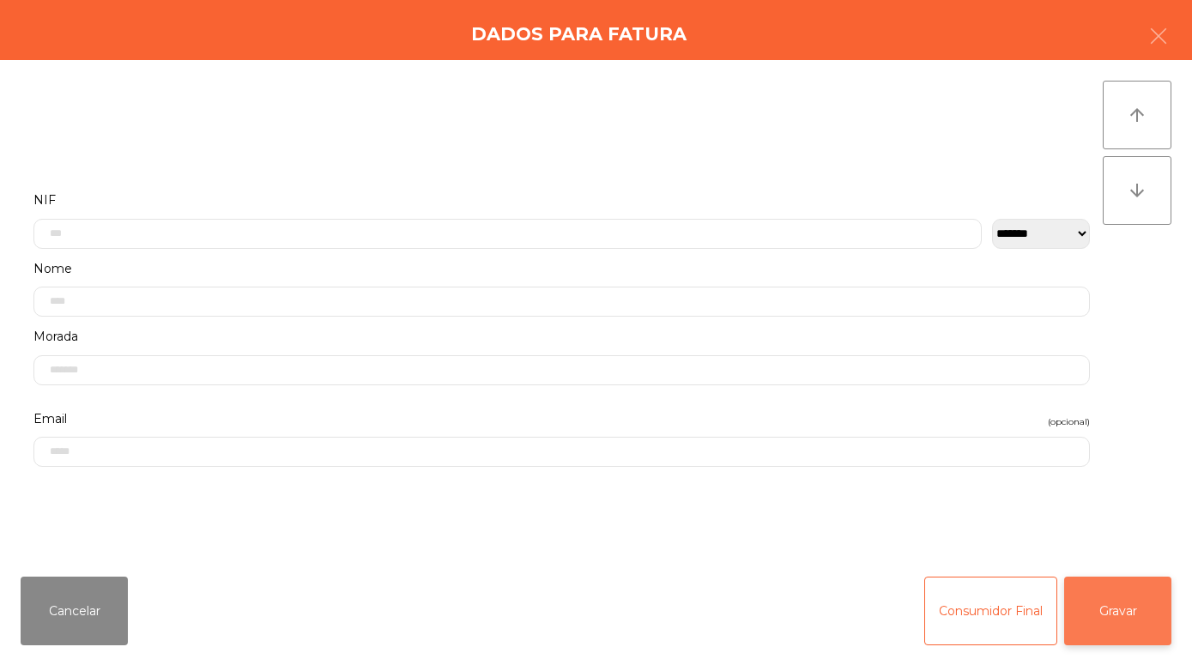
click at [1114, 600] on button "Gravar" at bounding box center [1117, 611] width 107 height 69
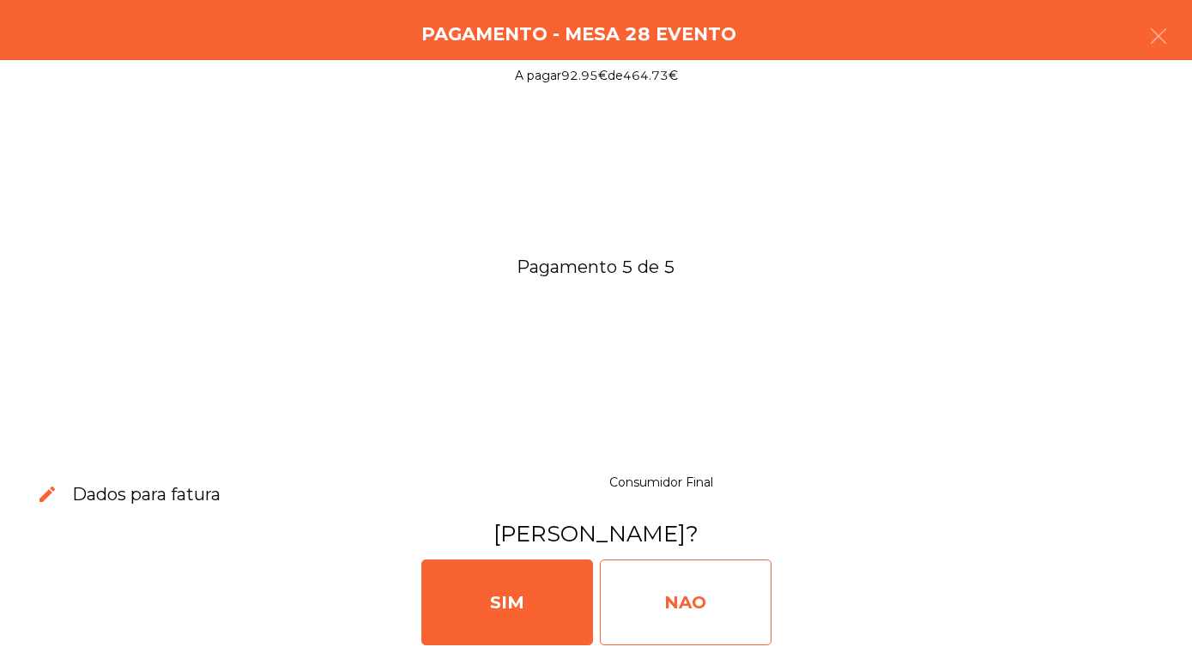
click at [658, 601] on div "NAO" at bounding box center [686, 603] width 172 height 86
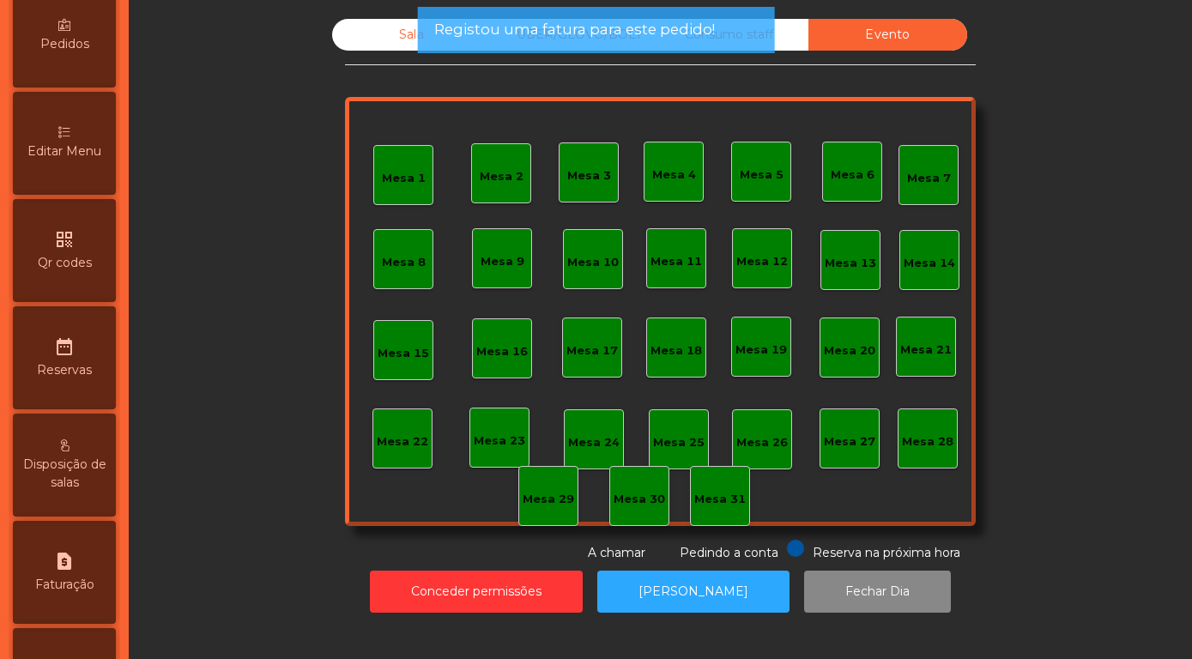
scroll to position [491, 0]
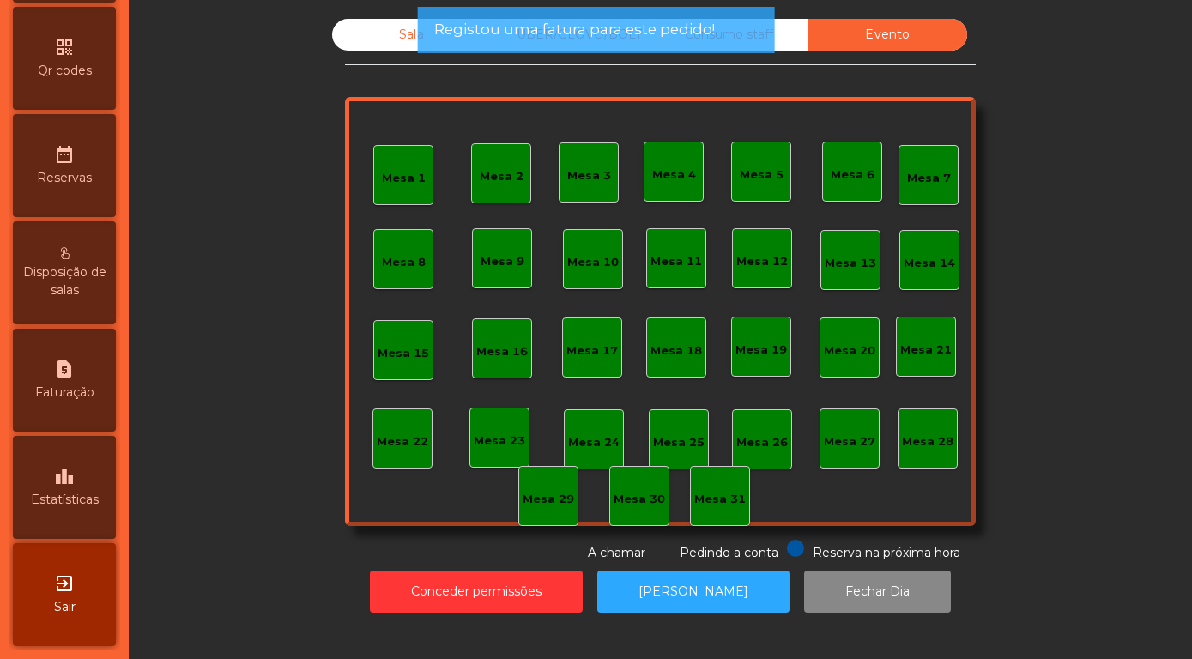
click at [58, 497] on span "Estatísticas" at bounding box center [65, 500] width 68 height 18
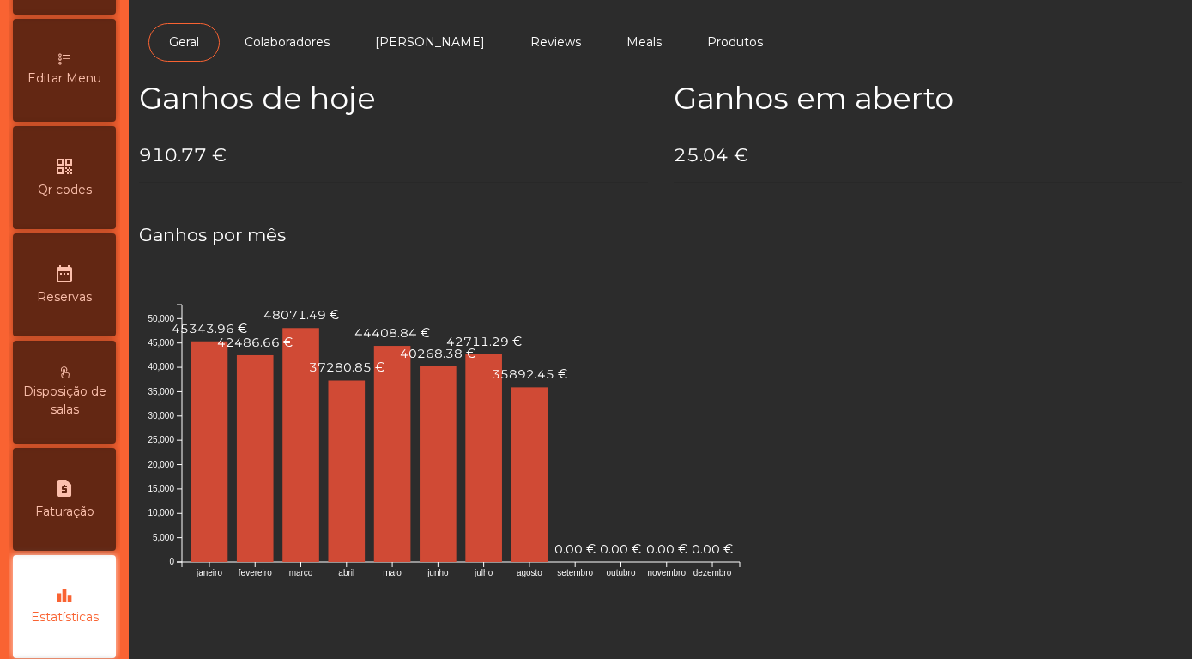
scroll to position [491, 0]
